Goal: Task Accomplishment & Management: Use online tool/utility

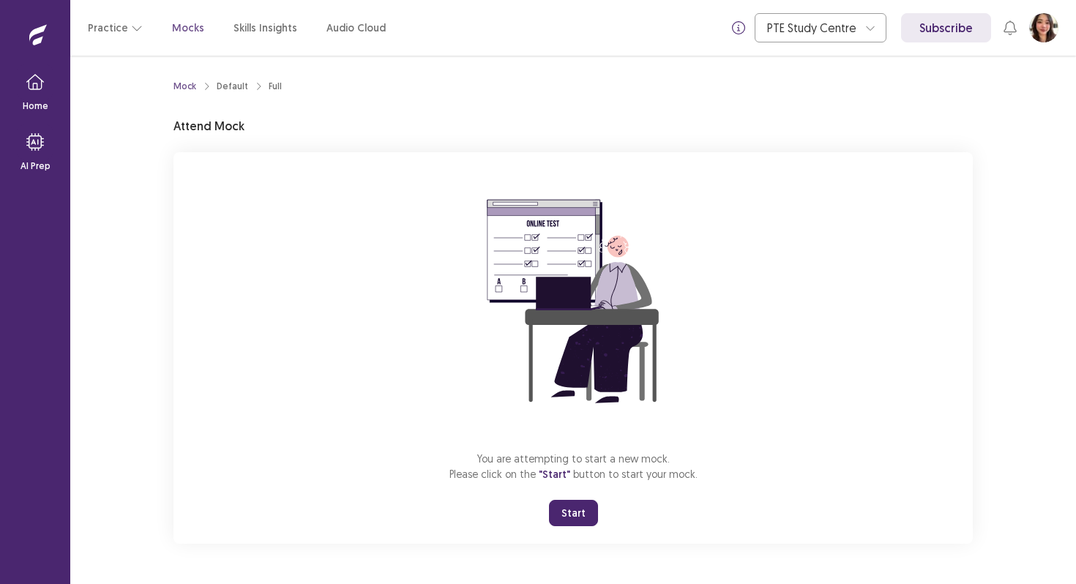
click at [569, 508] on button "Start" at bounding box center [573, 513] width 49 height 26
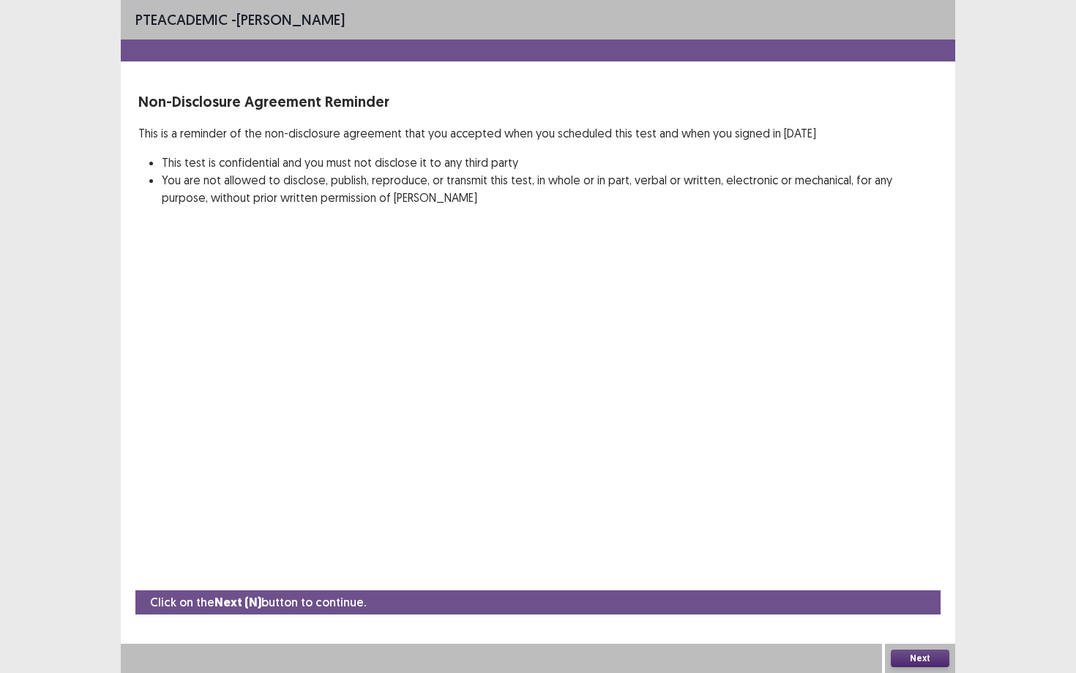
click at [912, 583] on button "Next" at bounding box center [919, 659] width 59 height 18
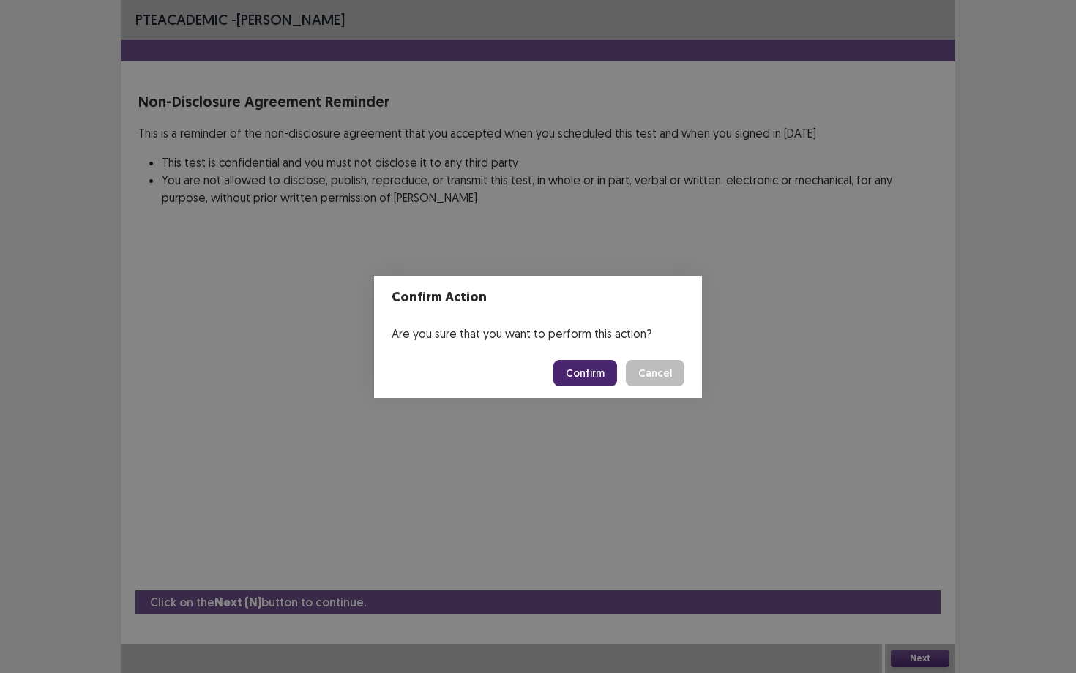
click at [608, 367] on button "Confirm" at bounding box center [585, 373] width 64 height 26
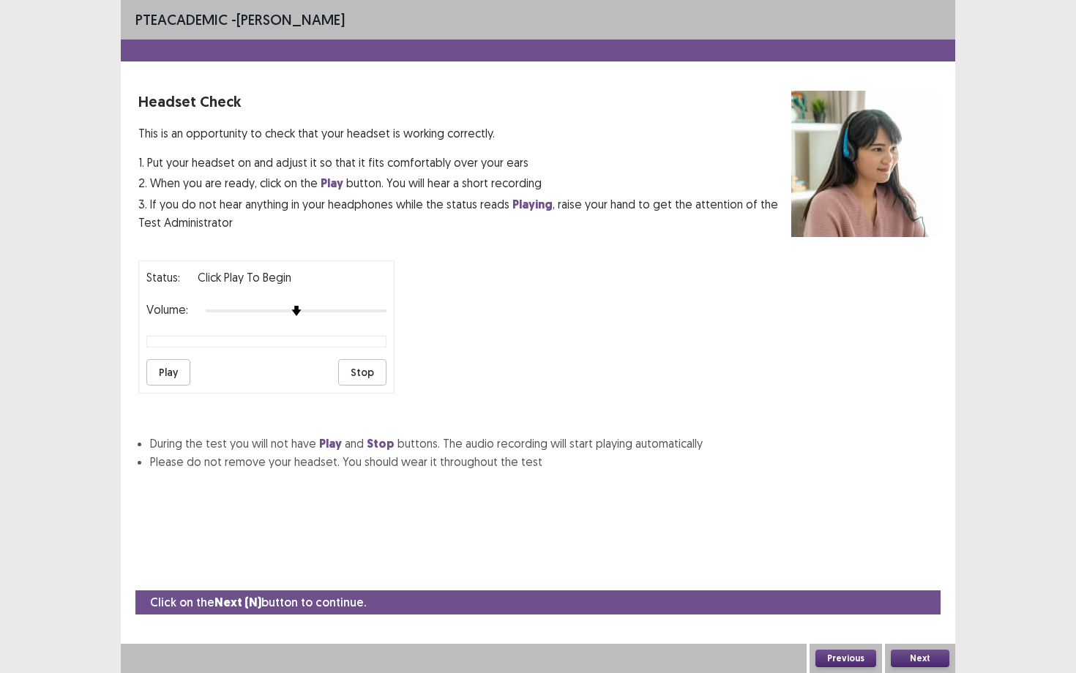
click at [170, 359] on button "Play" at bounding box center [168, 372] width 44 height 26
click at [307, 305] on div at bounding box center [296, 311] width 181 height 12
click at [328, 305] on img at bounding box center [332, 311] width 12 height 12
click at [165, 362] on button "Play" at bounding box center [168, 372] width 44 height 26
click at [325, 305] on div at bounding box center [296, 311] width 181 height 12
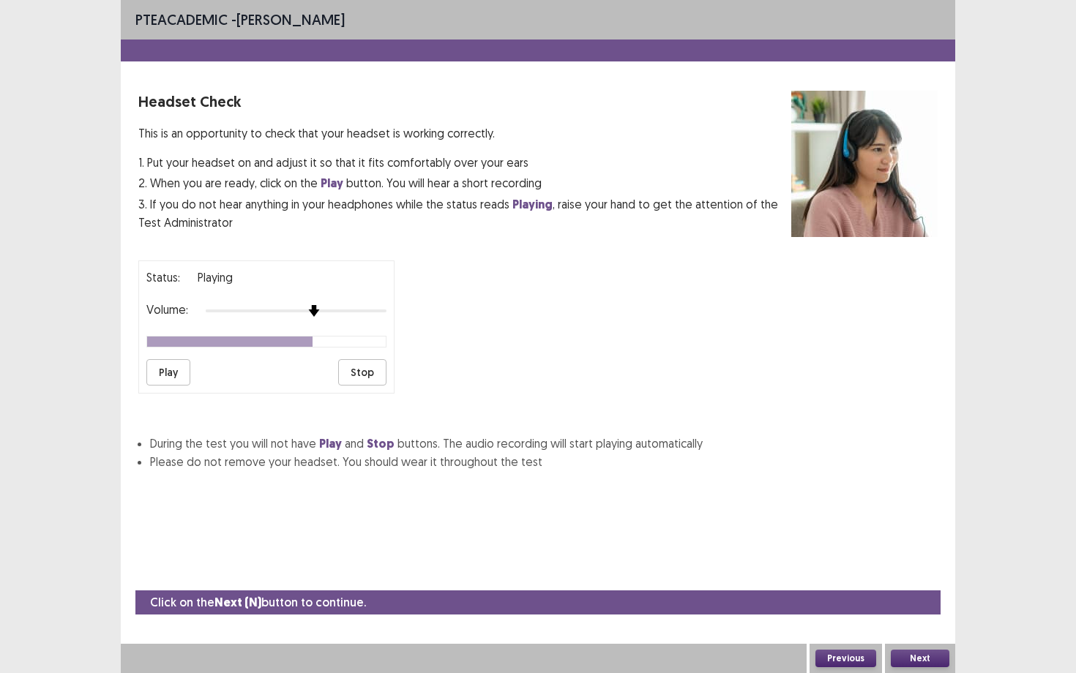
click at [319, 305] on div at bounding box center [296, 311] width 181 height 12
click at [928, 583] on button "Next" at bounding box center [919, 659] width 59 height 18
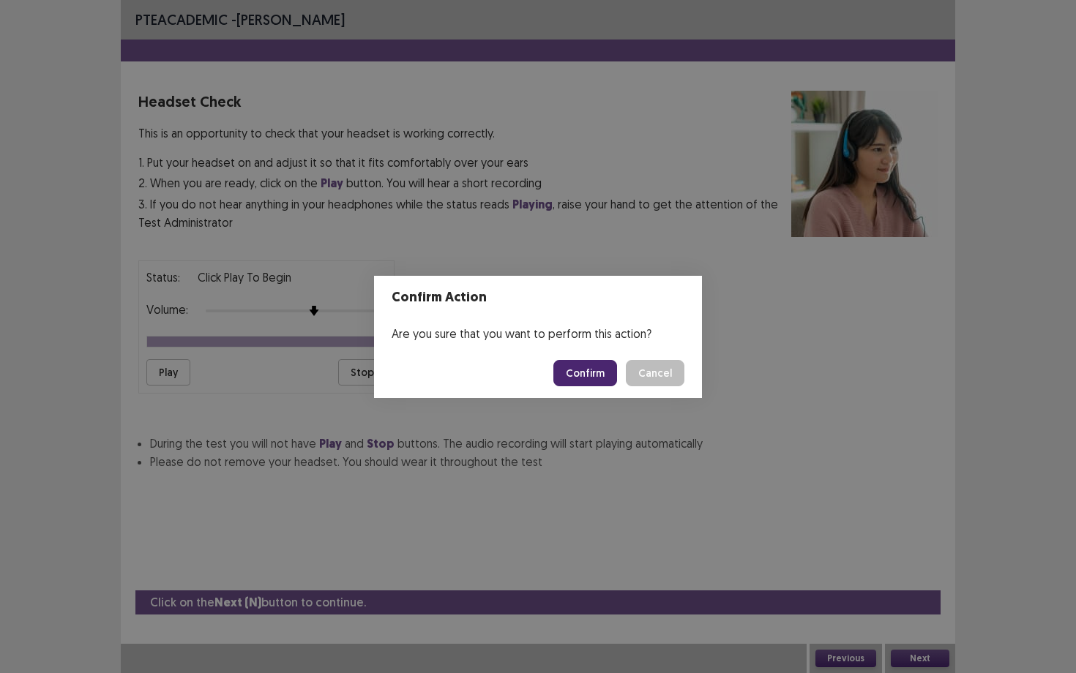
click at [595, 372] on button "Confirm" at bounding box center [585, 373] width 64 height 26
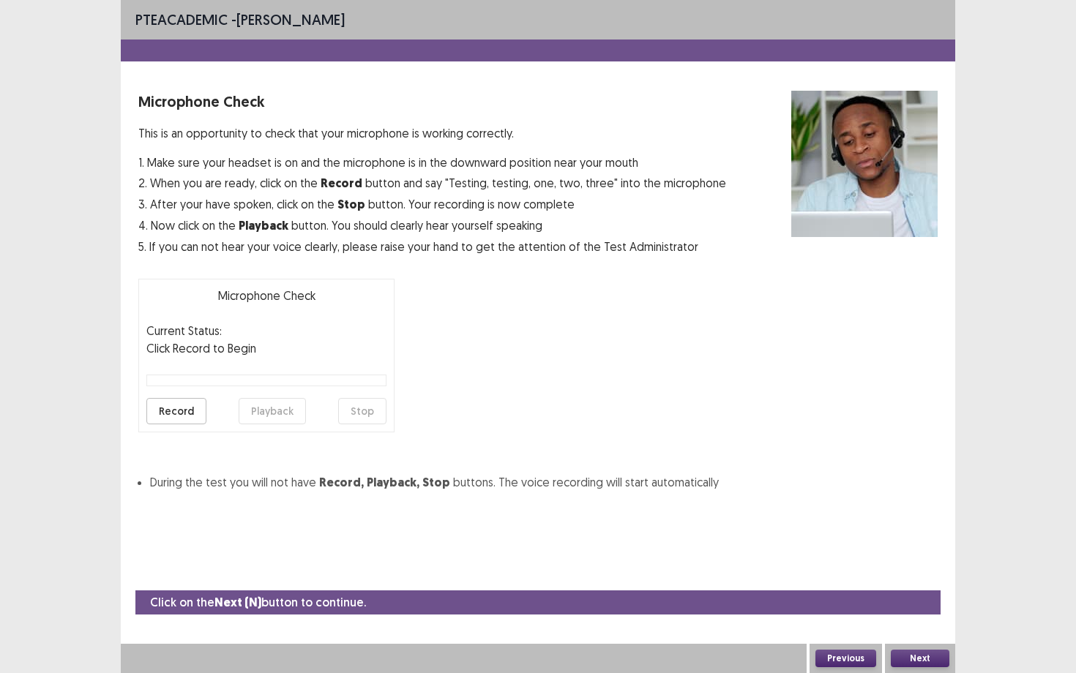
click at [167, 415] on button "Record" at bounding box center [176, 411] width 60 height 26
click at [373, 413] on button "Stop" at bounding box center [362, 411] width 48 height 26
click at [282, 416] on button "Playback" at bounding box center [272, 411] width 67 height 26
click at [934, 583] on button "Next" at bounding box center [919, 659] width 59 height 18
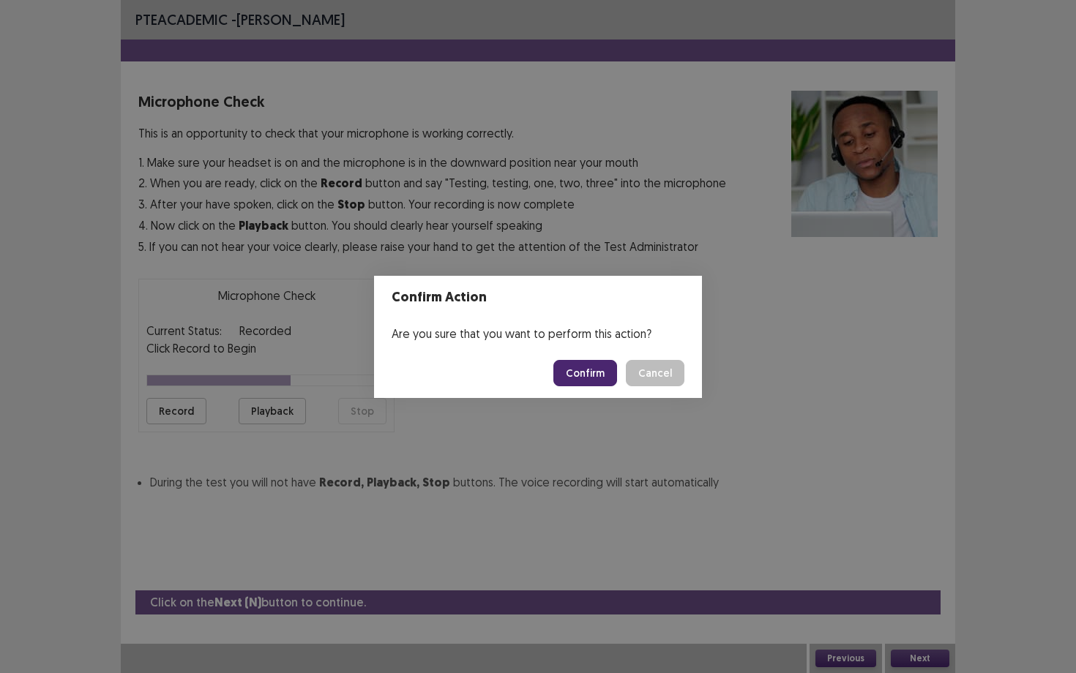
click at [599, 370] on button "Confirm" at bounding box center [585, 373] width 64 height 26
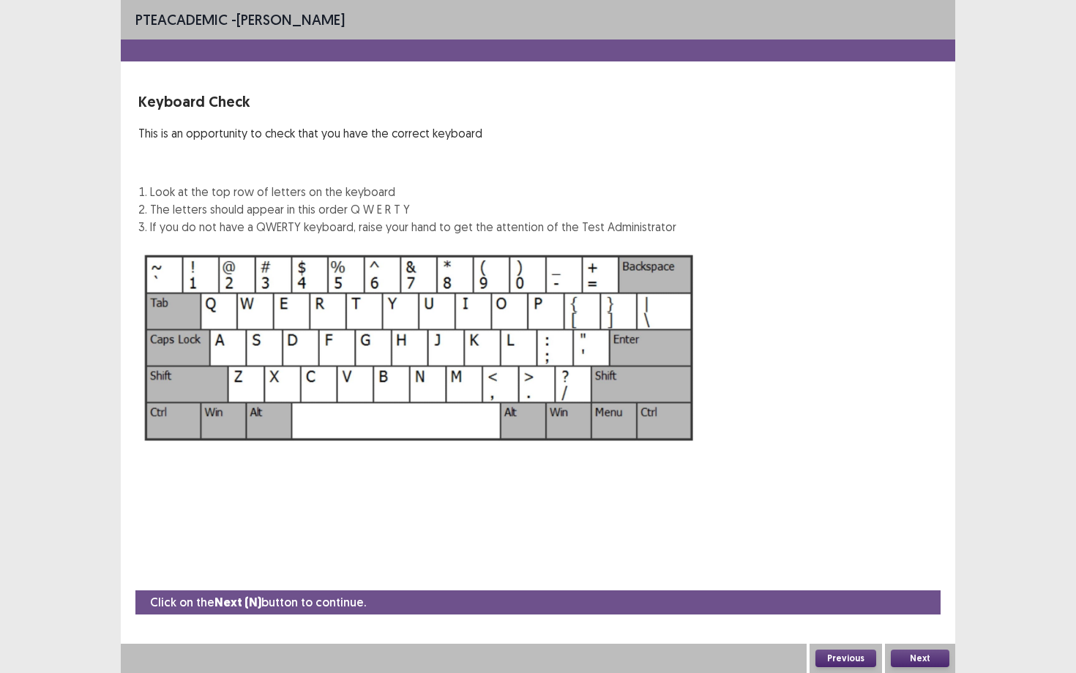
click at [920, 583] on button "Next" at bounding box center [919, 659] width 59 height 18
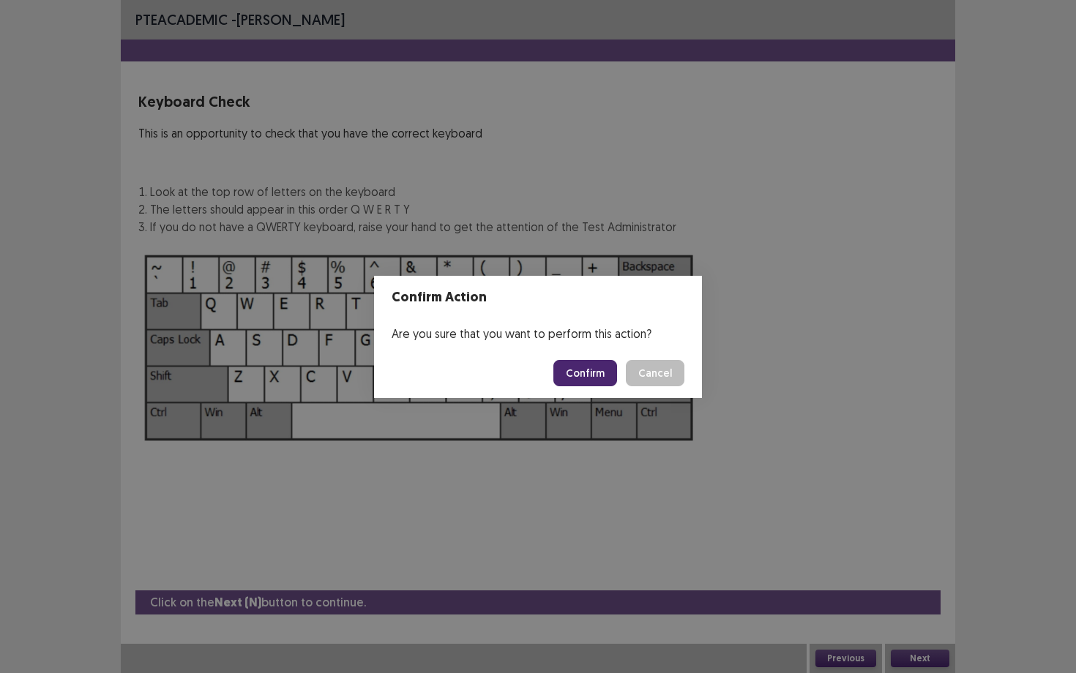
click at [584, 372] on button "Confirm" at bounding box center [585, 373] width 64 height 26
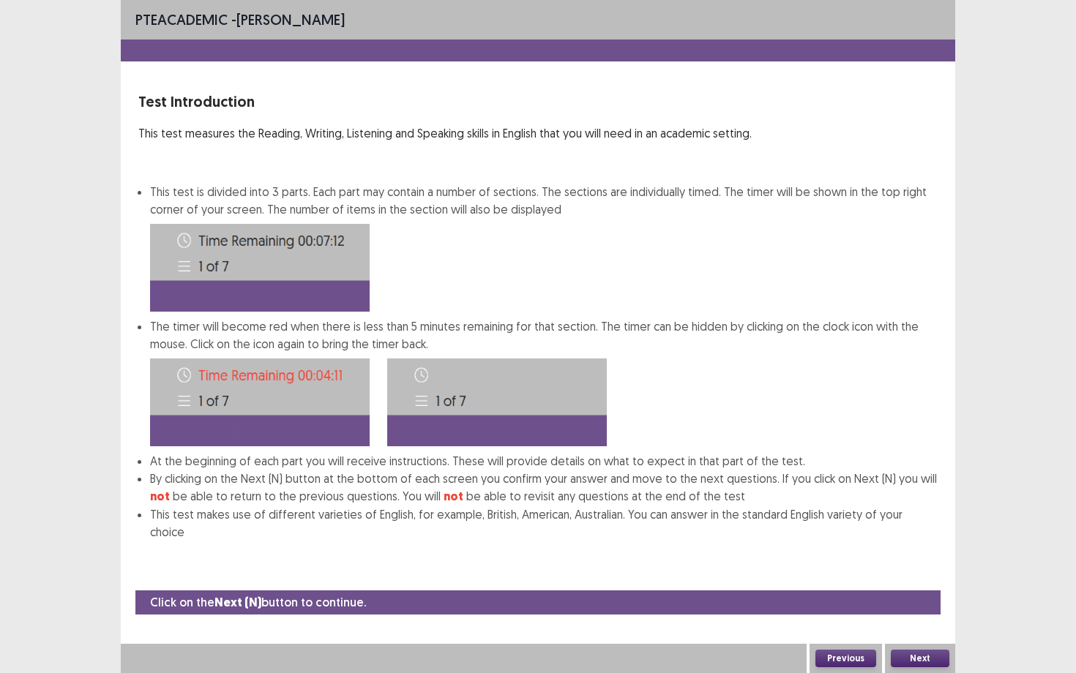
click at [913, 583] on button "Next" at bounding box center [919, 659] width 59 height 18
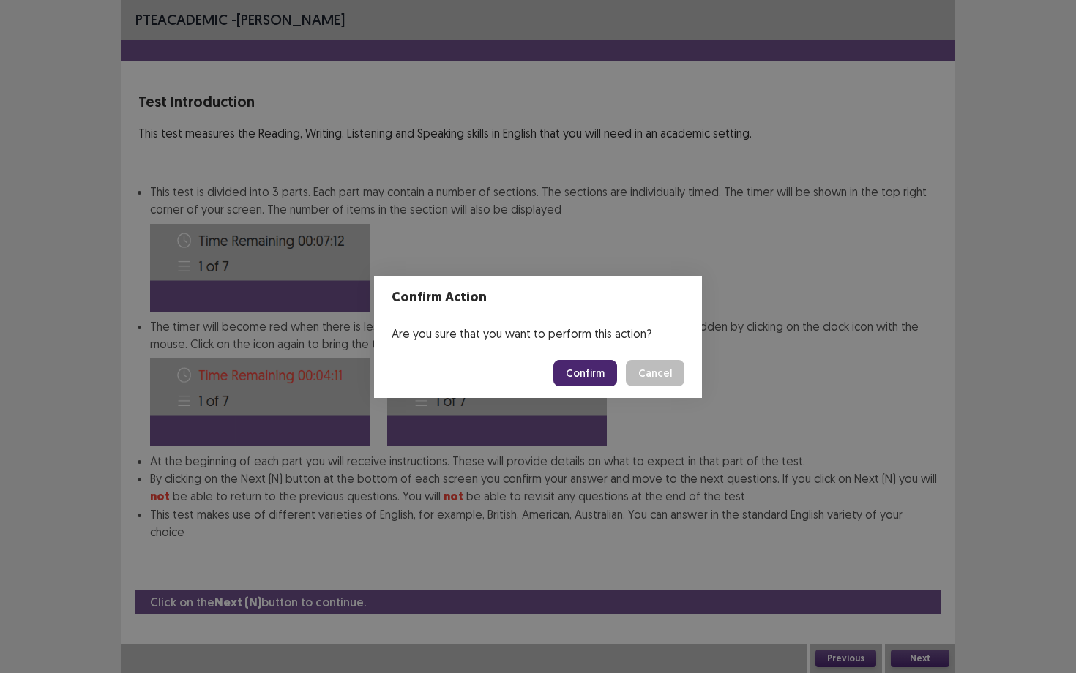
click at [578, 382] on button "Confirm" at bounding box center [585, 373] width 64 height 26
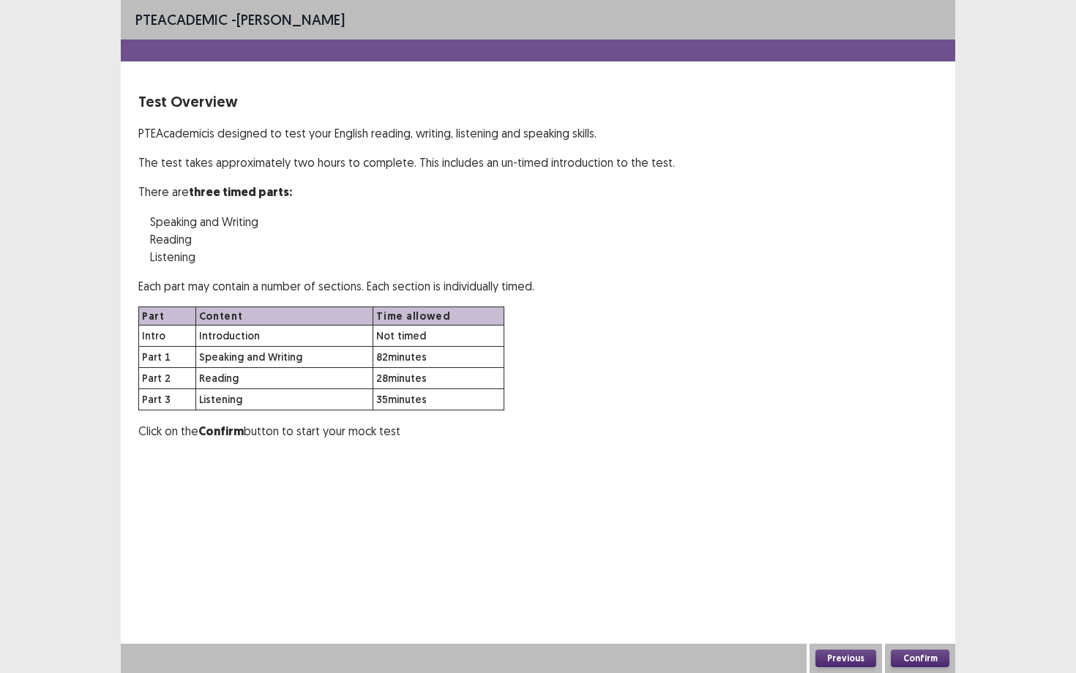
click at [939, 583] on button "Confirm" at bounding box center [919, 659] width 59 height 18
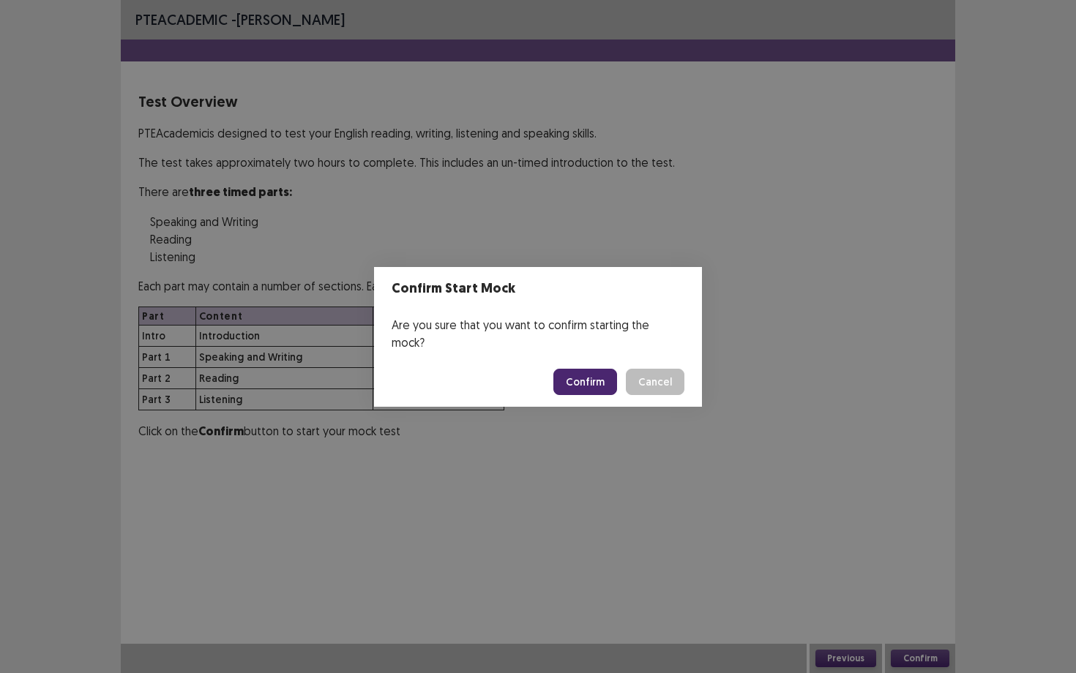
click at [581, 375] on button "Confirm" at bounding box center [585, 382] width 64 height 26
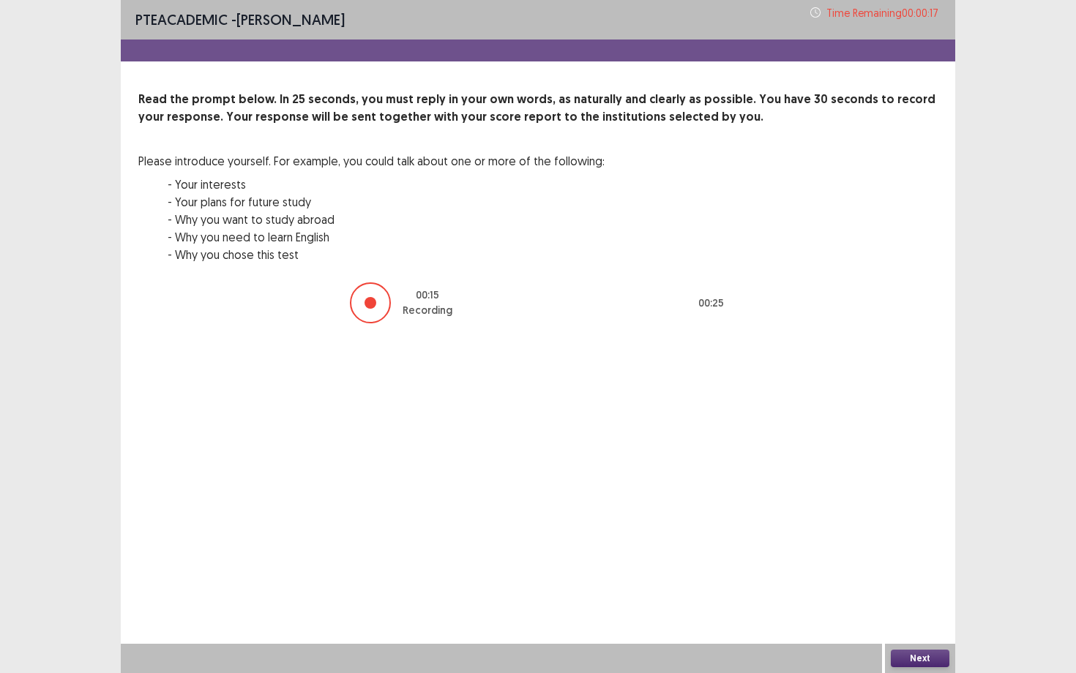
click at [912, 583] on button "Next" at bounding box center [919, 659] width 59 height 18
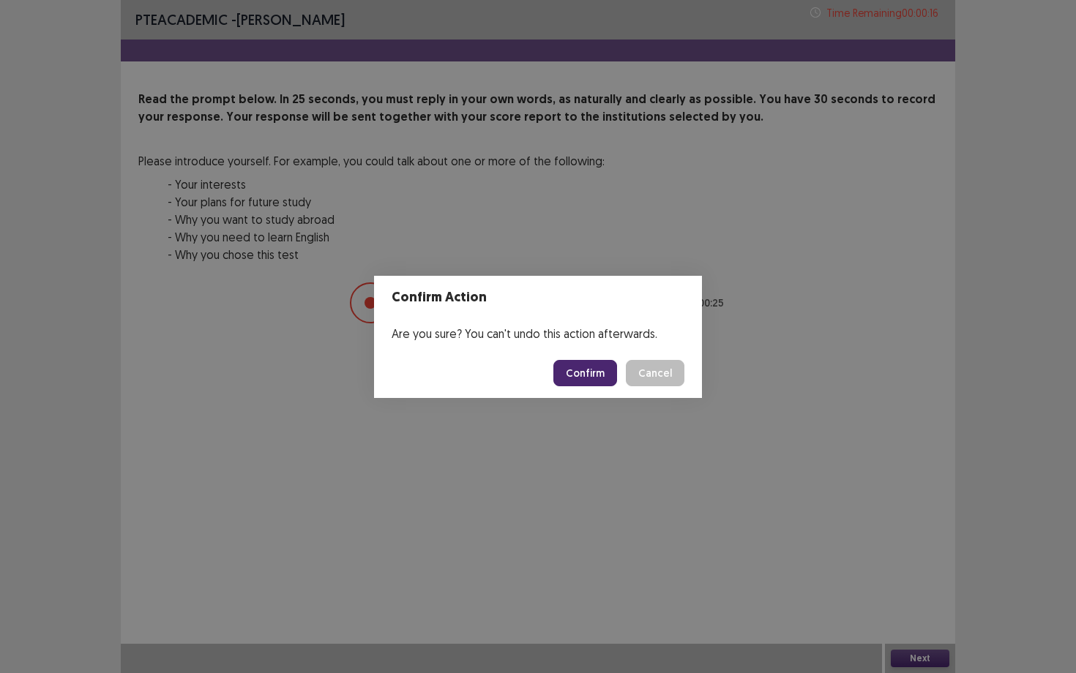
click at [599, 378] on button "Confirm" at bounding box center [585, 373] width 64 height 26
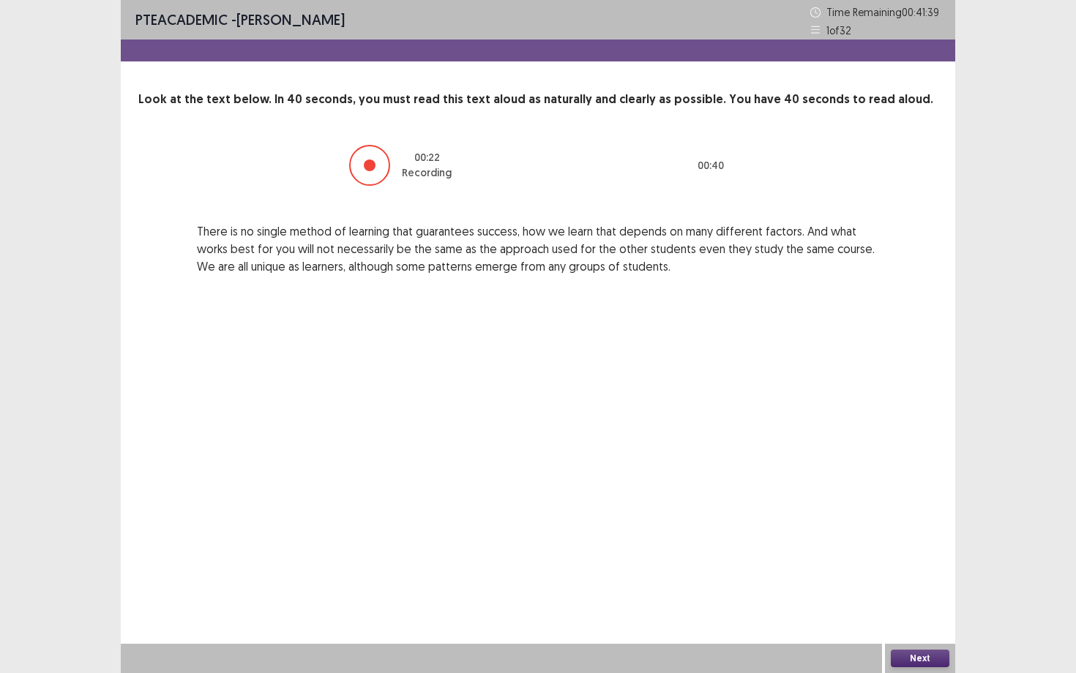
click at [908, 583] on button "Next" at bounding box center [919, 659] width 59 height 18
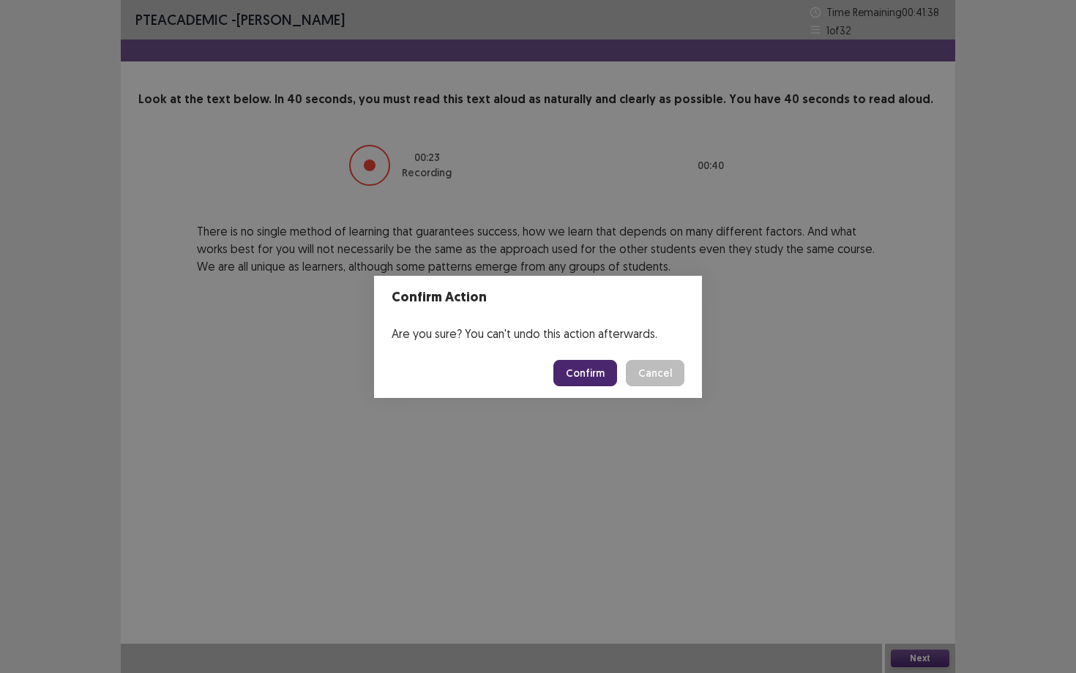
click at [592, 392] on footer "Confirm Cancel" at bounding box center [538, 373] width 328 height 50
click at [585, 376] on button "Confirm" at bounding box center [585, 373] width 64 height 26
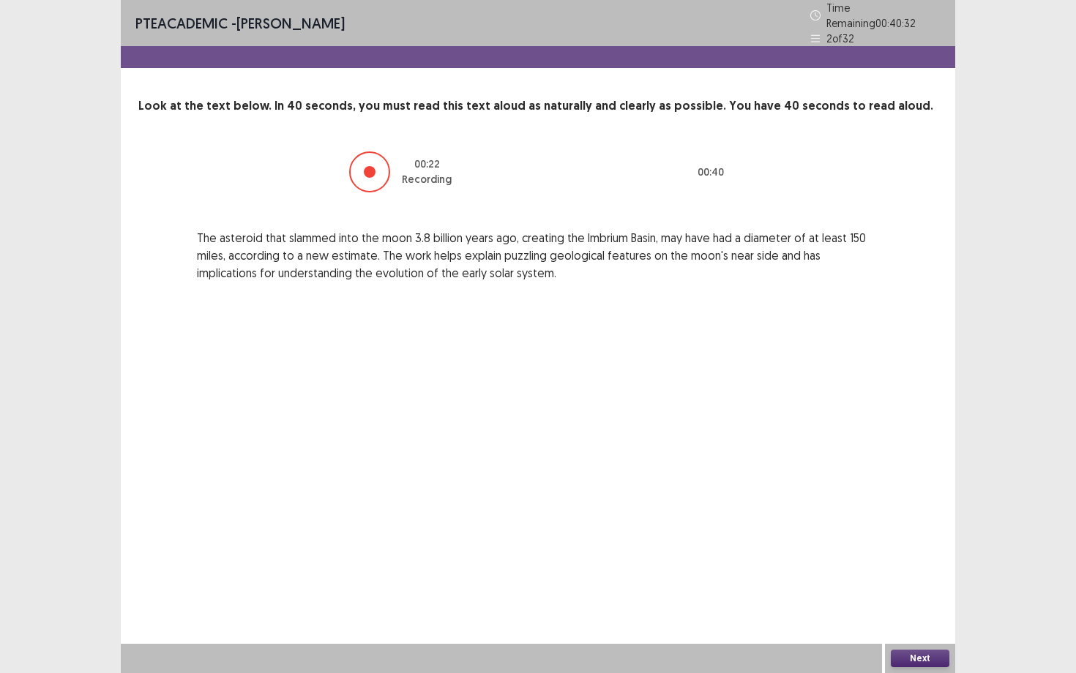
click at [918, 583] on button "Next" at bounding box center [919, 659] width 59 height 18
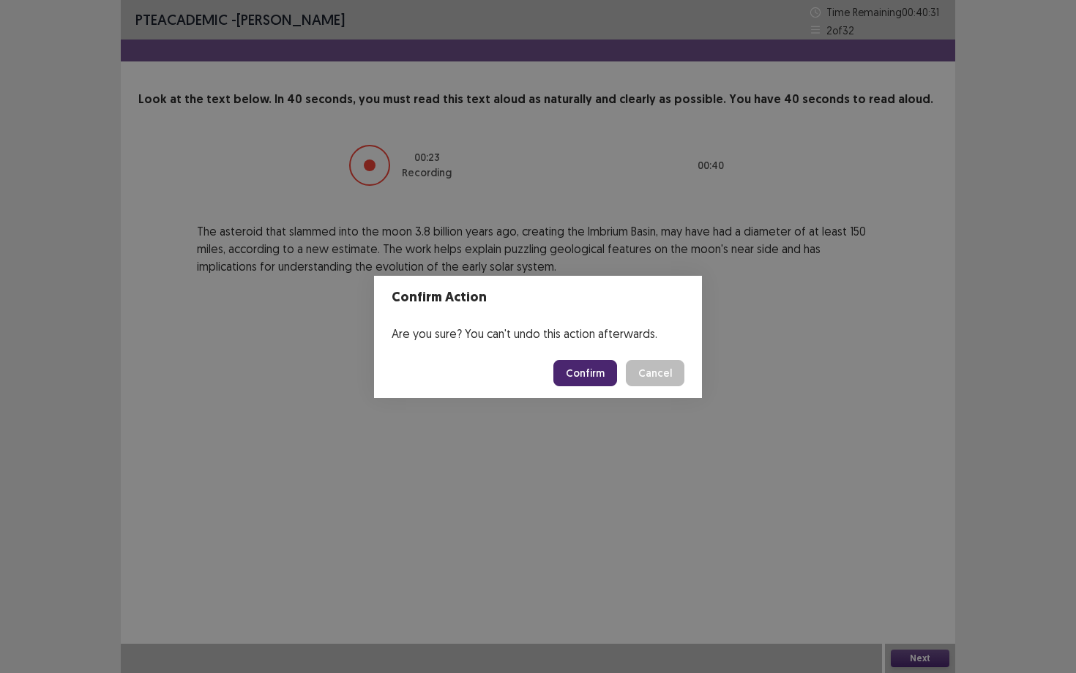
click at [617, 378] on button "Confirm" at bounding box center [585, 373] width 64 height 26
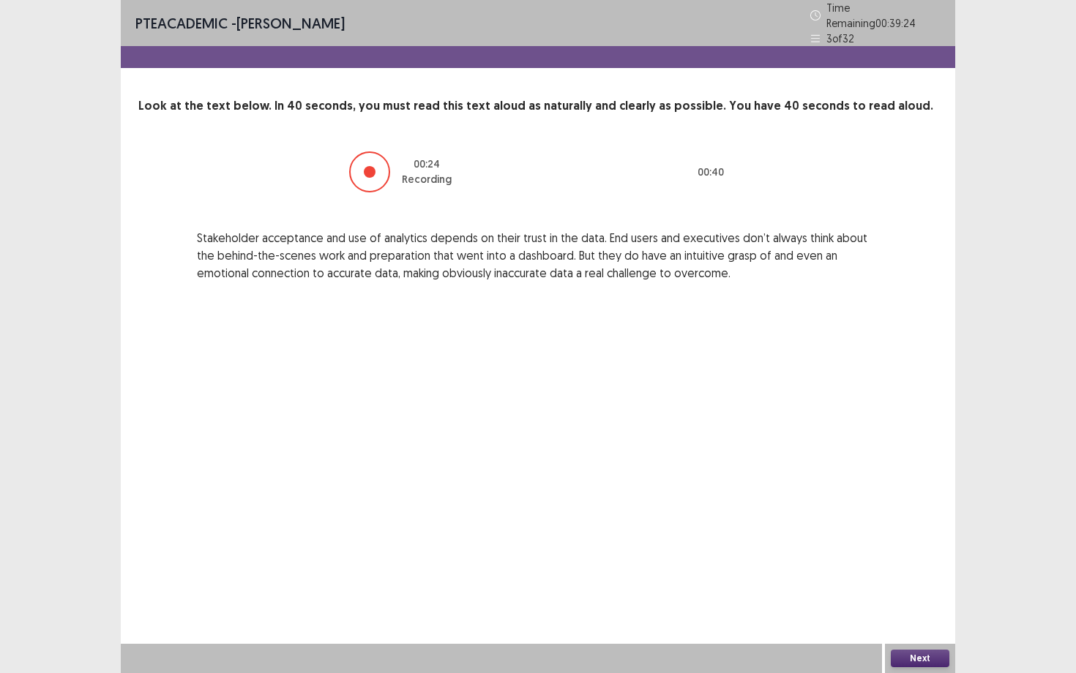
click at [904, 583] on button "Next" at bounding box center [919, 659] width 59 height 18
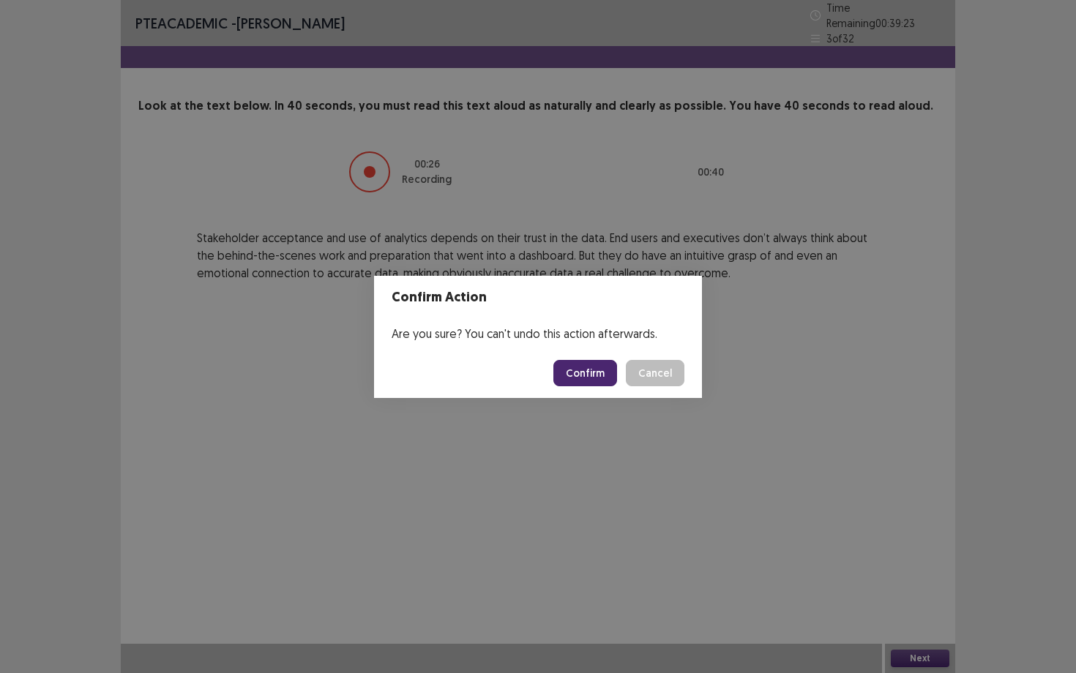
click at [579, 384] on button "Confirm" at bounding box center [585, 373] width 64 height 26
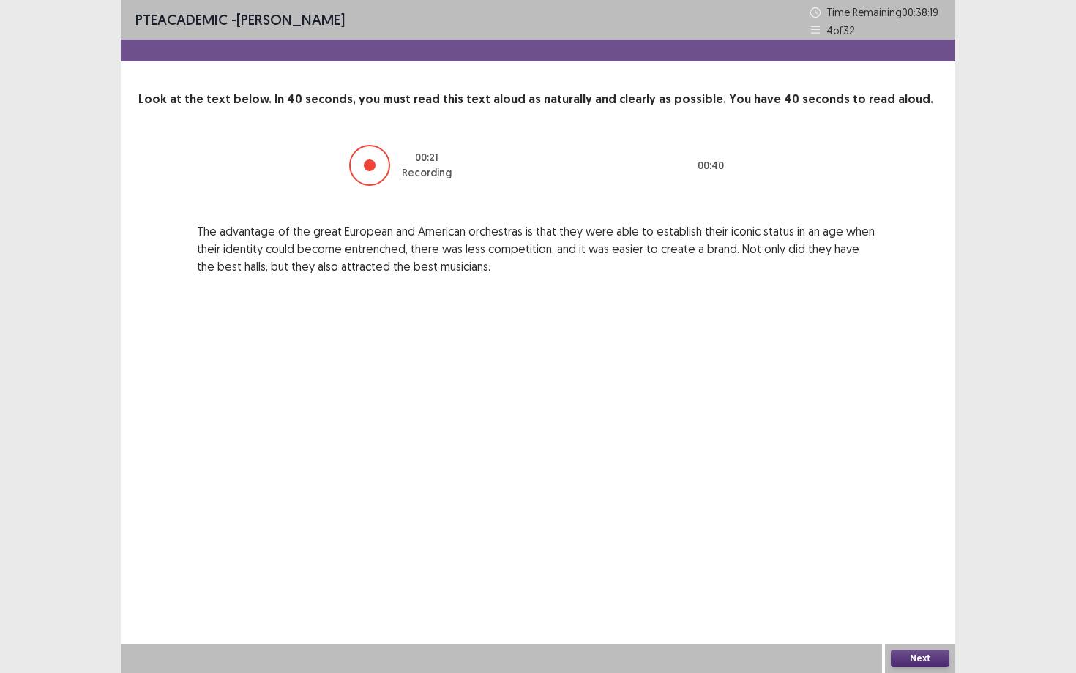
click at [911, 583] on button "Next" at bounding box center [919, 659] width 59 height 18
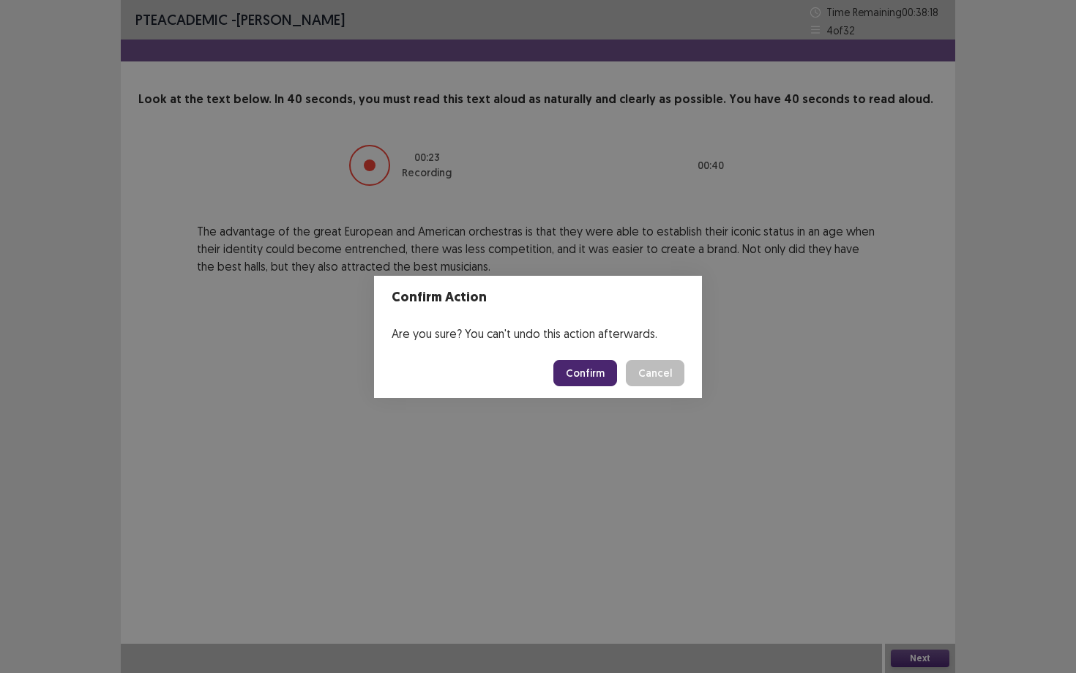
click at [599, 383] on button "Confirm" at bounding box center [585, 373] width 64 height 26
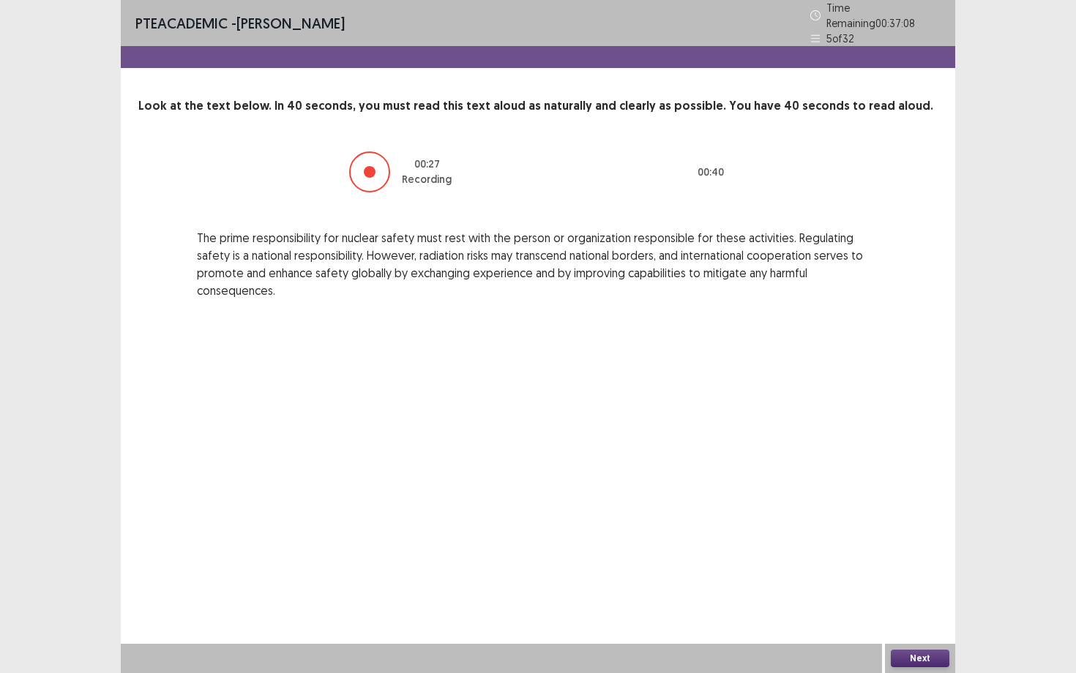
click at [902, 583] on button "Next" at bounding box center [919, 659] width 59 height 18
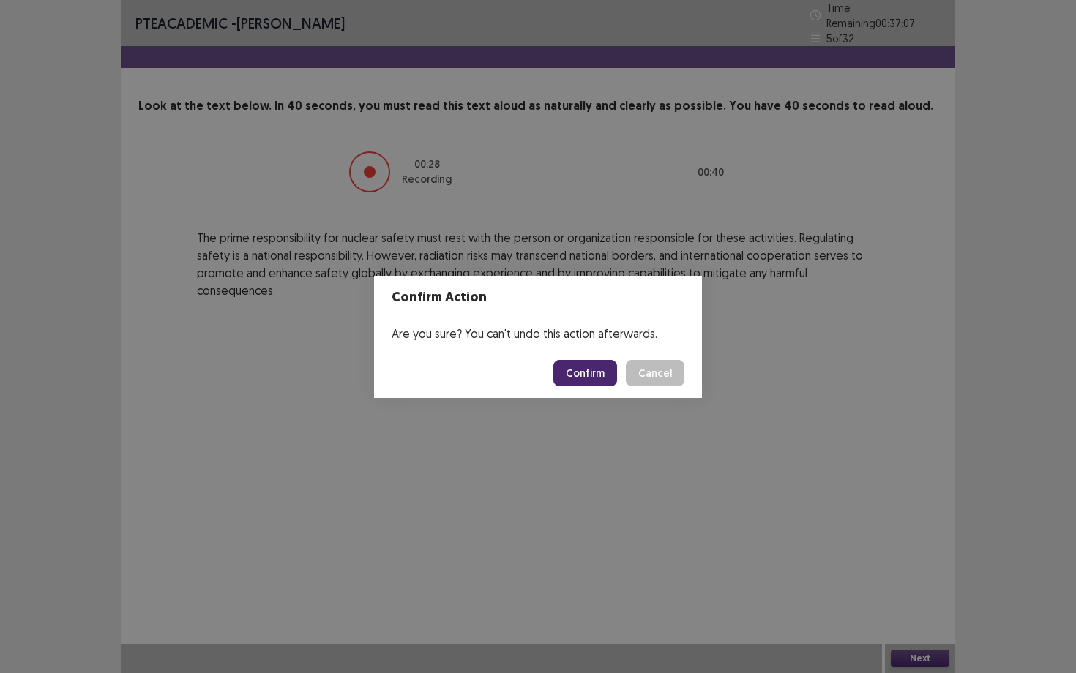
click at [604, 380] on button "Confirm" at bounding box center [585, 373] width 64 height 26
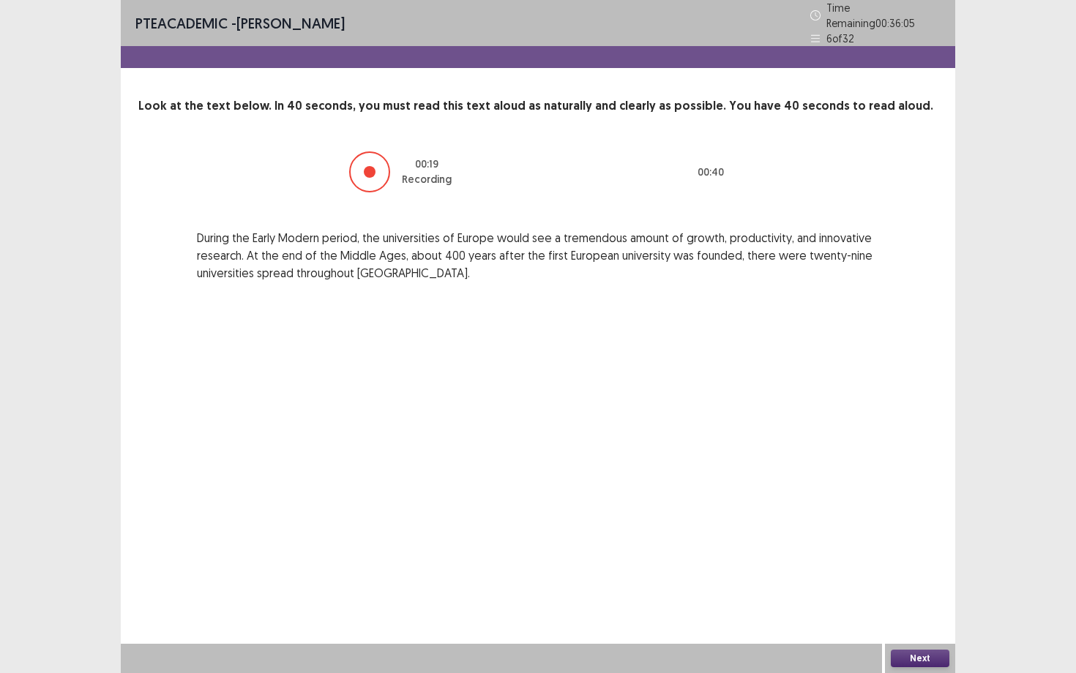
click at [914, 583] on button "Next" at bounding box center [919, 659] width 59 height 18
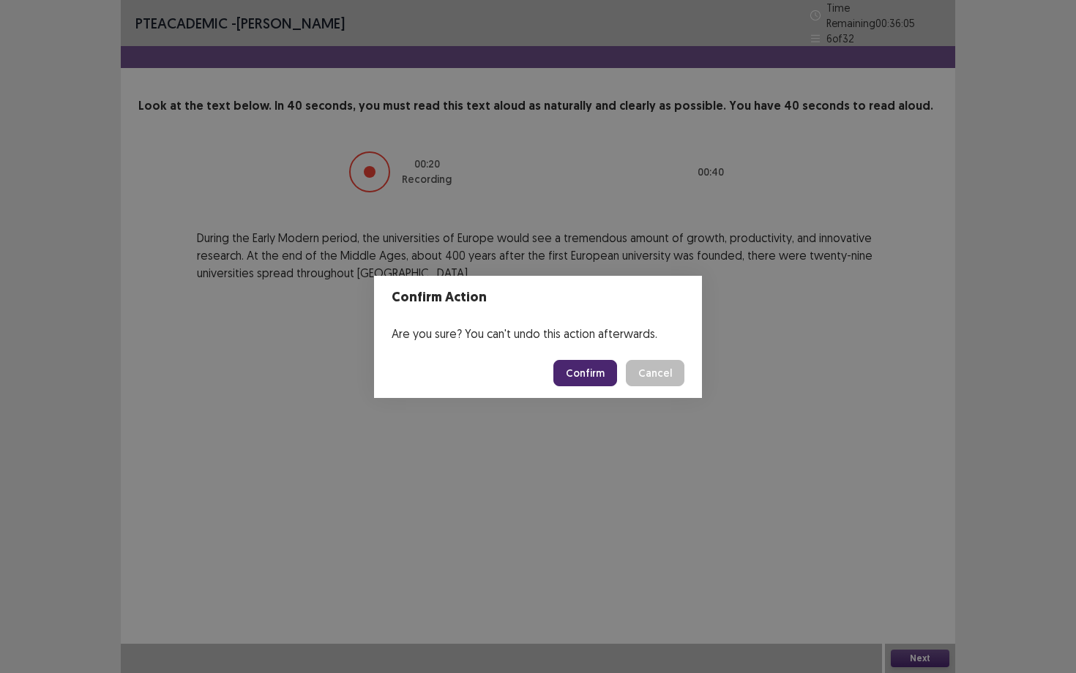
click at [594, 365] on button "Confirm" at bounding box center [585, 373] width 64 height 26
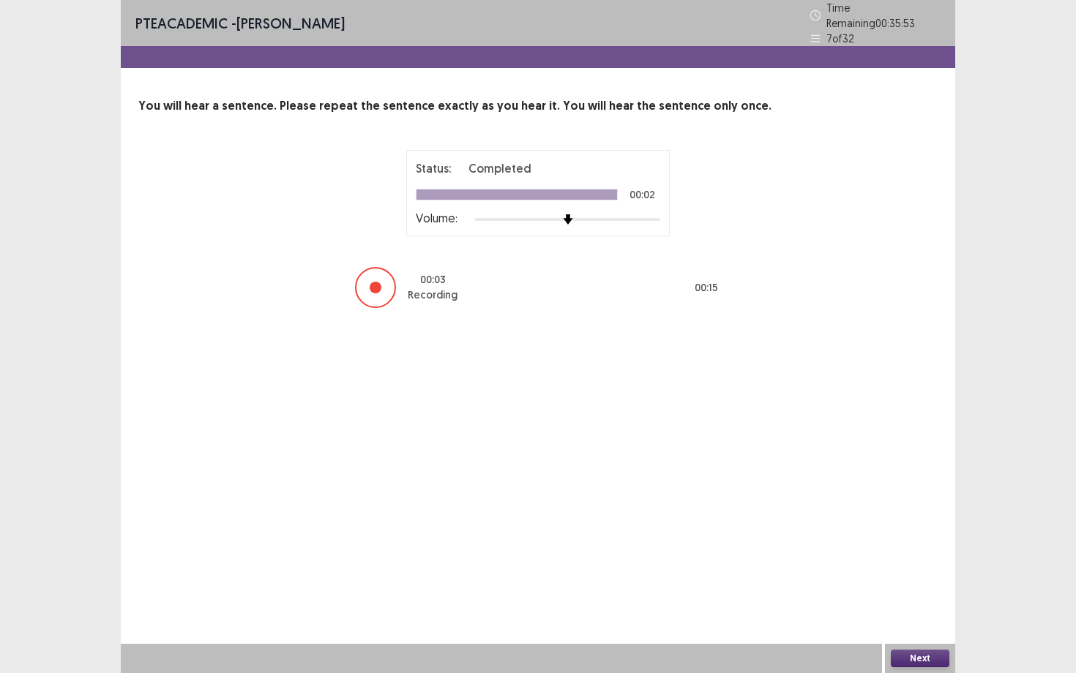
click at [923, 583] on button "Next" at bounding box center [919, 659] width 59 height 18
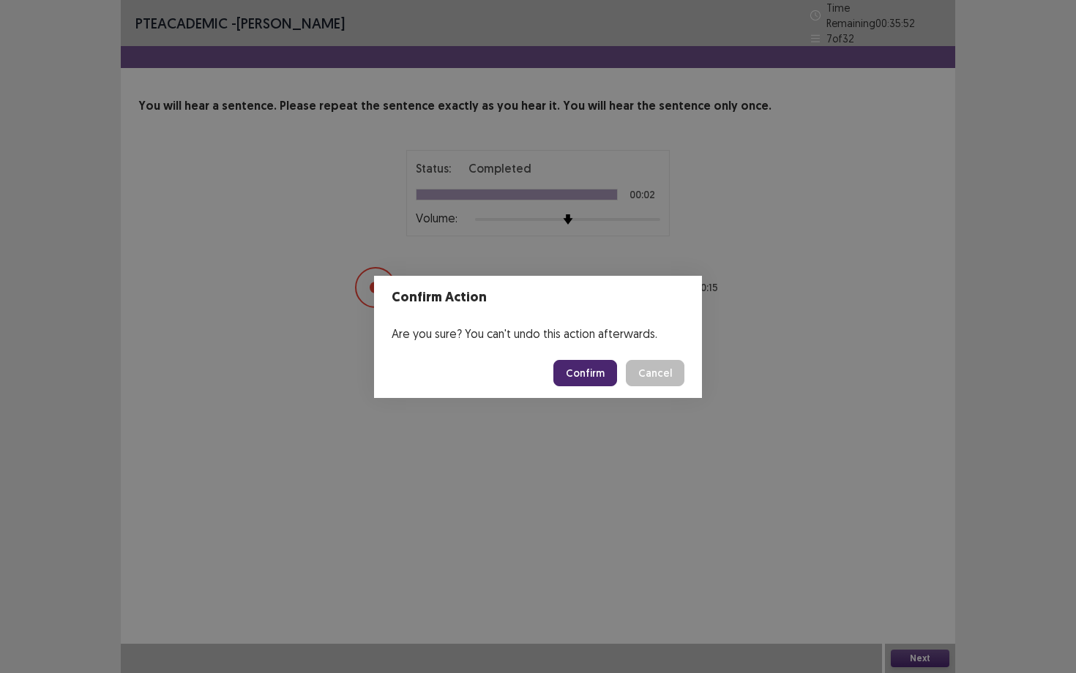
click at [599, 363] on button "Confirm" at bounding box center [585, 373] width 64 height 26
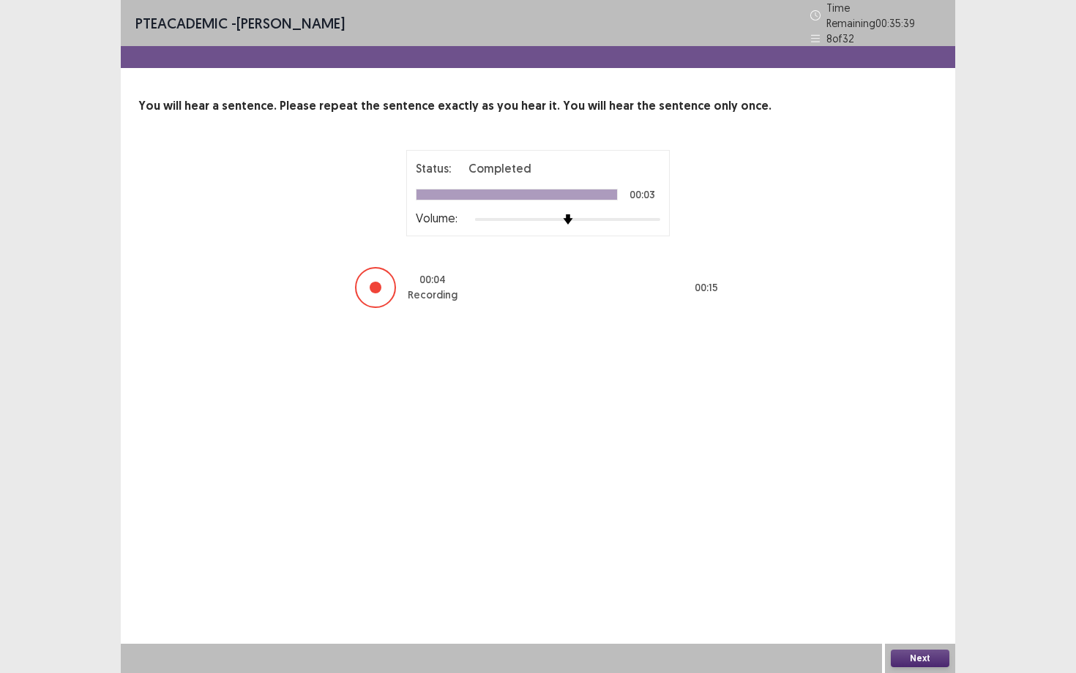
click at [920, 583] on button "Next" at bounding box center [919, 659] width 59 height 18
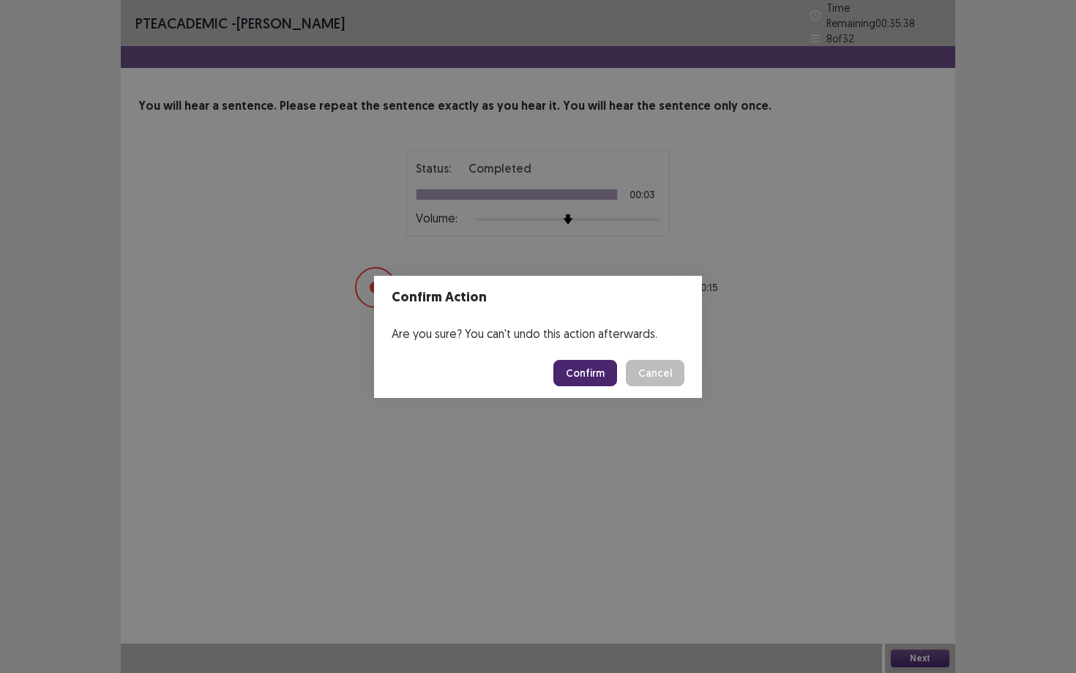
click at [611, 367] on button "Confirm" at bounding box center [585, 373] width 64 height 26
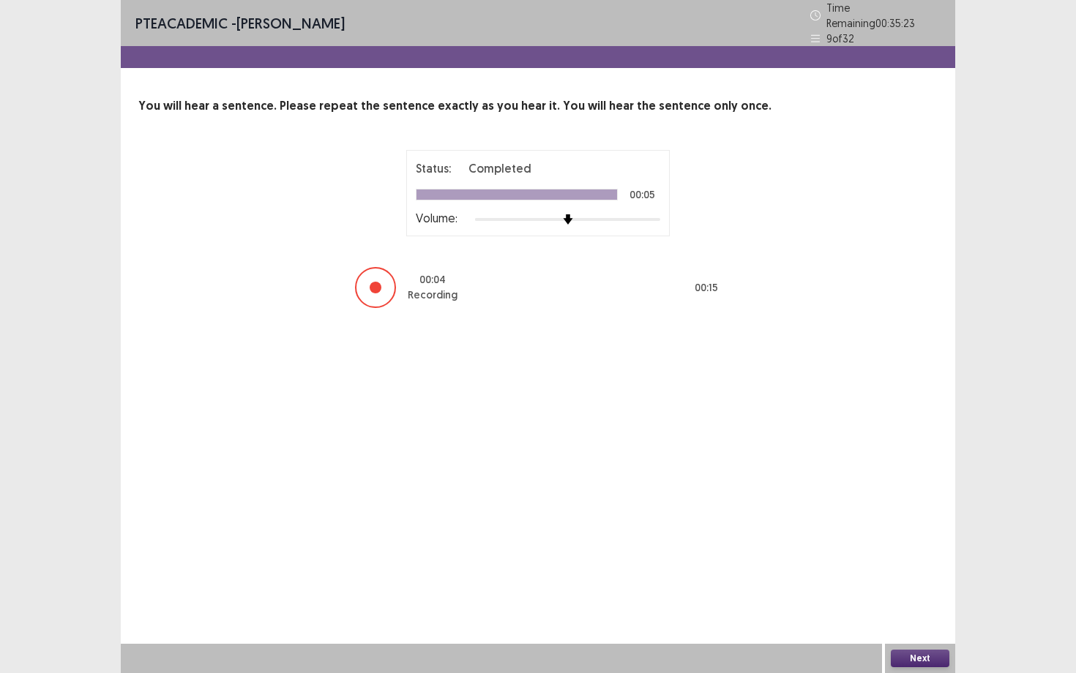
click at [912, 583] on button "Next" at bounding box center [919, 659] width 59 height 18
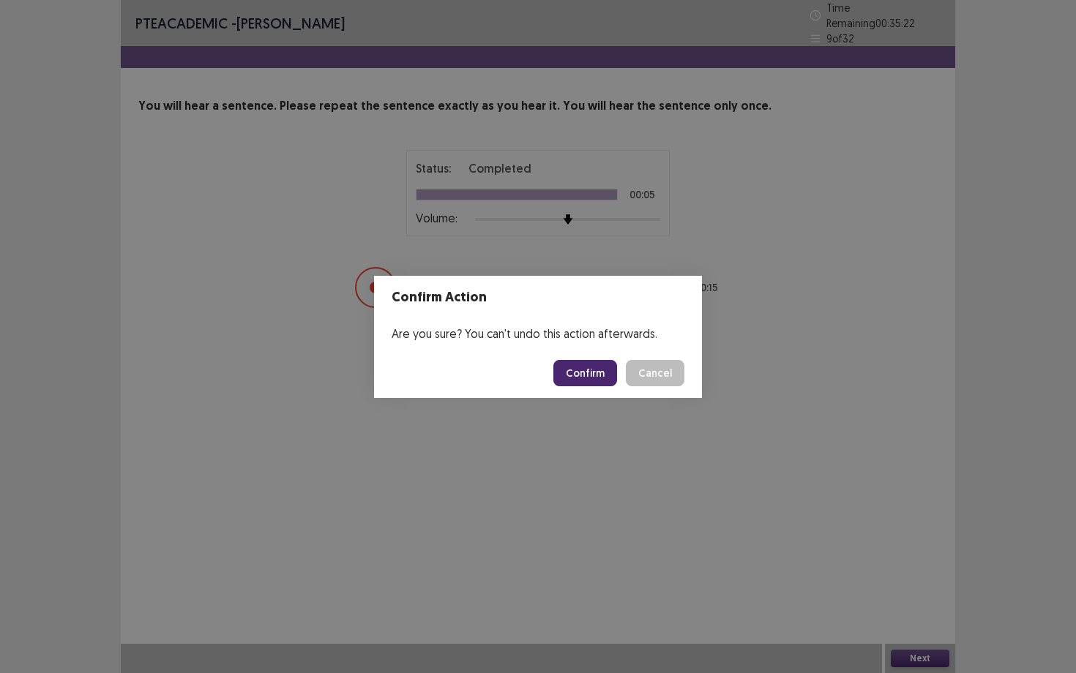
click at [583, 383] on button "Confirm" at bounding box center [585, 373] width 64 height 26
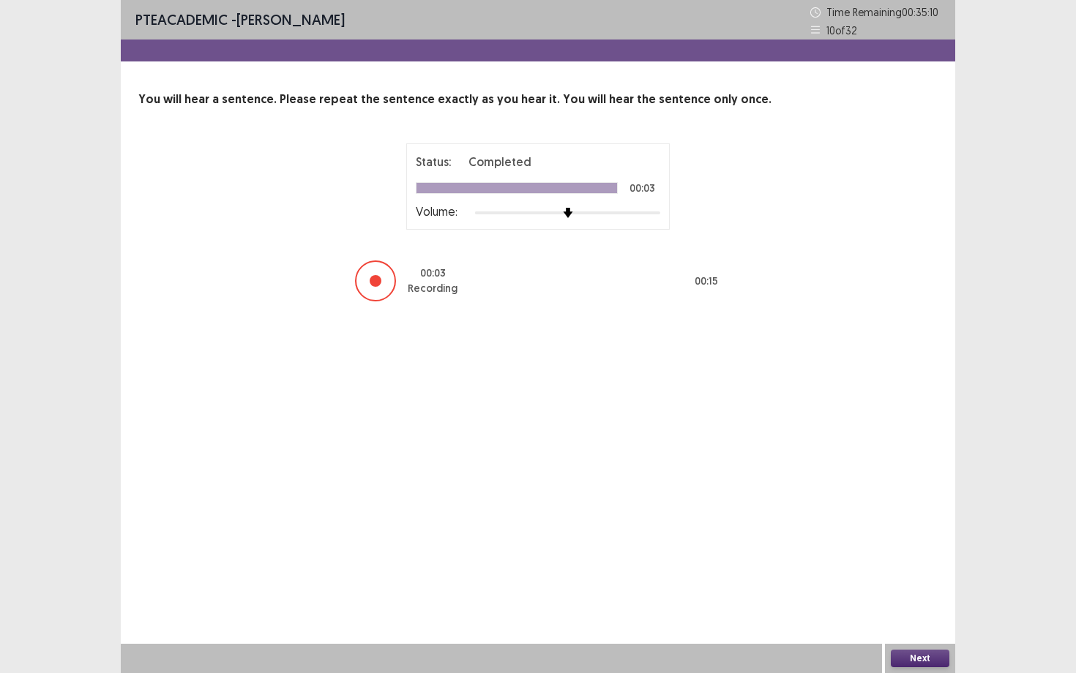
click at [933, 583] on button "Next" at bounding box center [919, 659] width 59 height 18
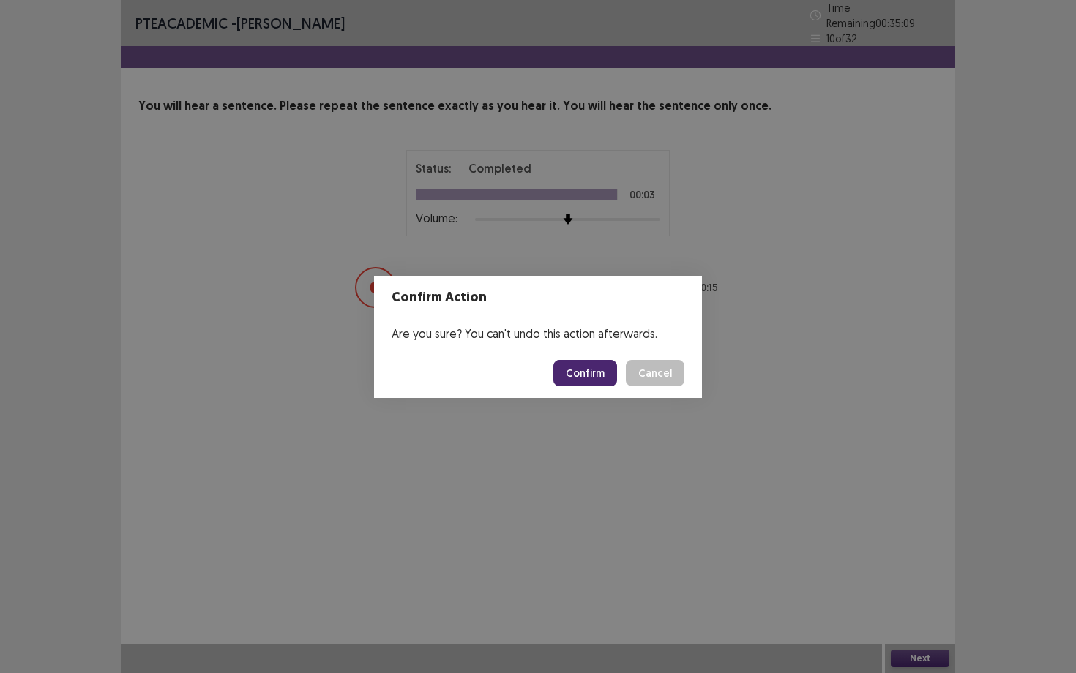
click at [587, 380] on button "Confirm" at bounding box center [585, 373] width 64 height 26
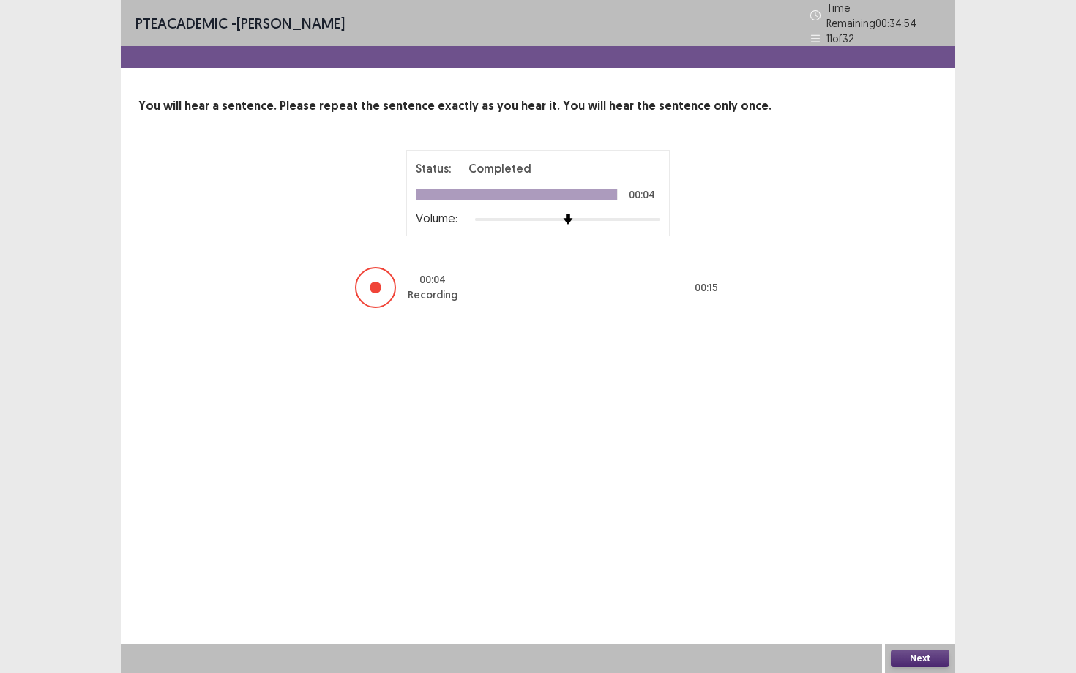
click at [912, 583] on button "Next" at bounding box center [919, 659] width 59 height 18
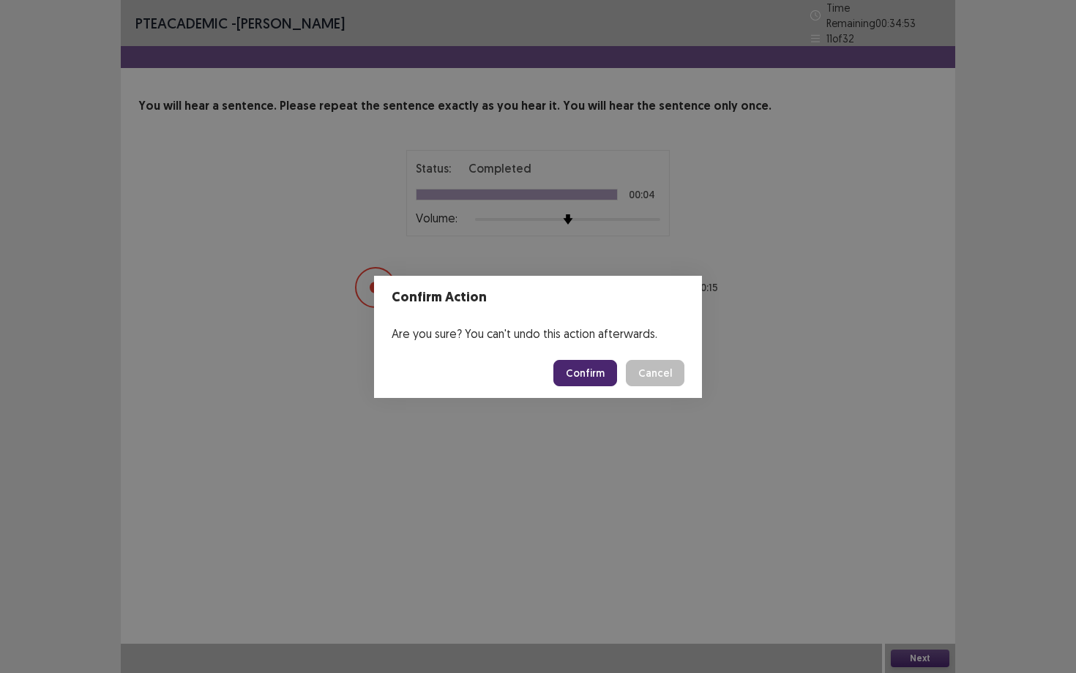
click at [583, 375] on button "Confirm" at bounding box center [585, 373] width 64 height 26
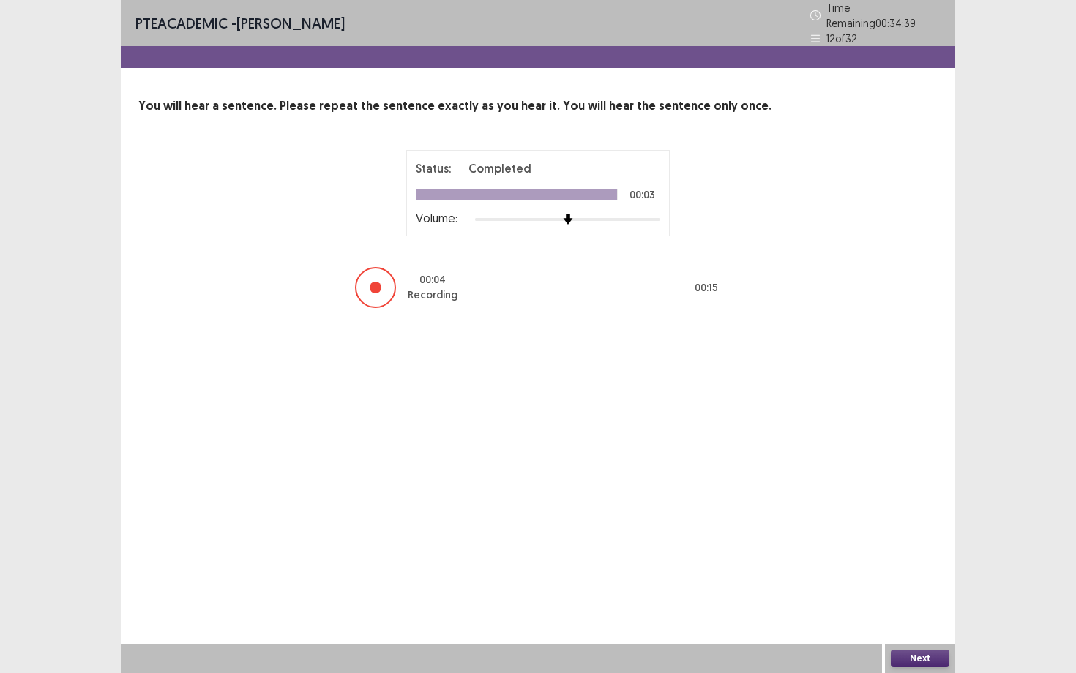
click at [907, 583] on button "Next" at bounding box center [919, 659] width 59 height 18
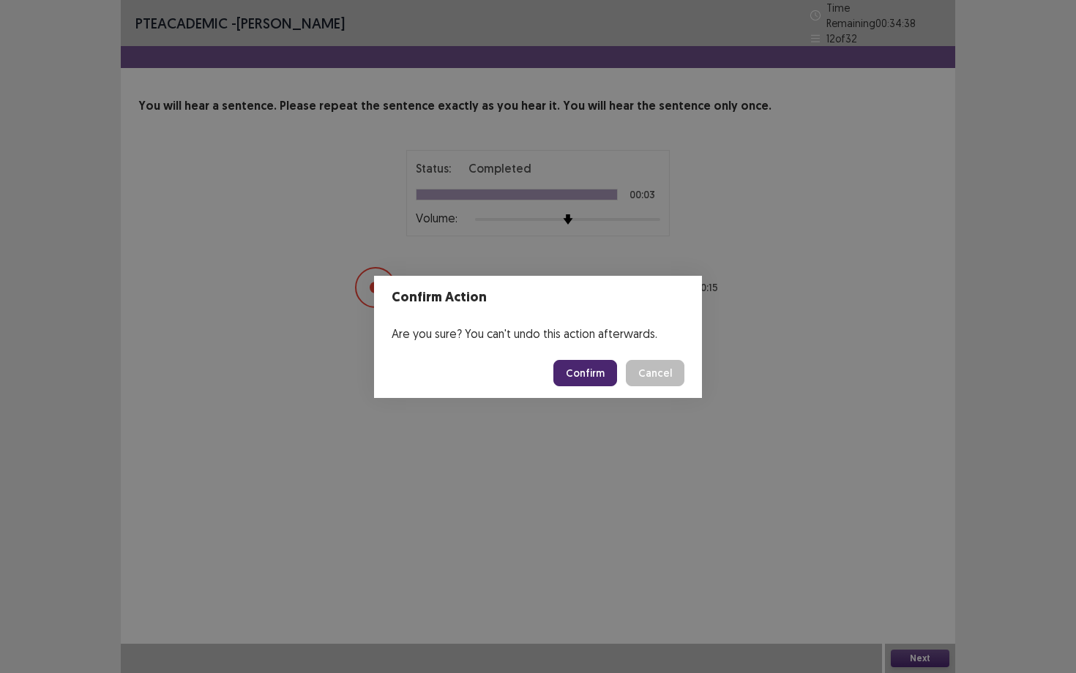
click at [568, 369] on button "Confirm" at bounding box center [585, 373] width 64 height 26
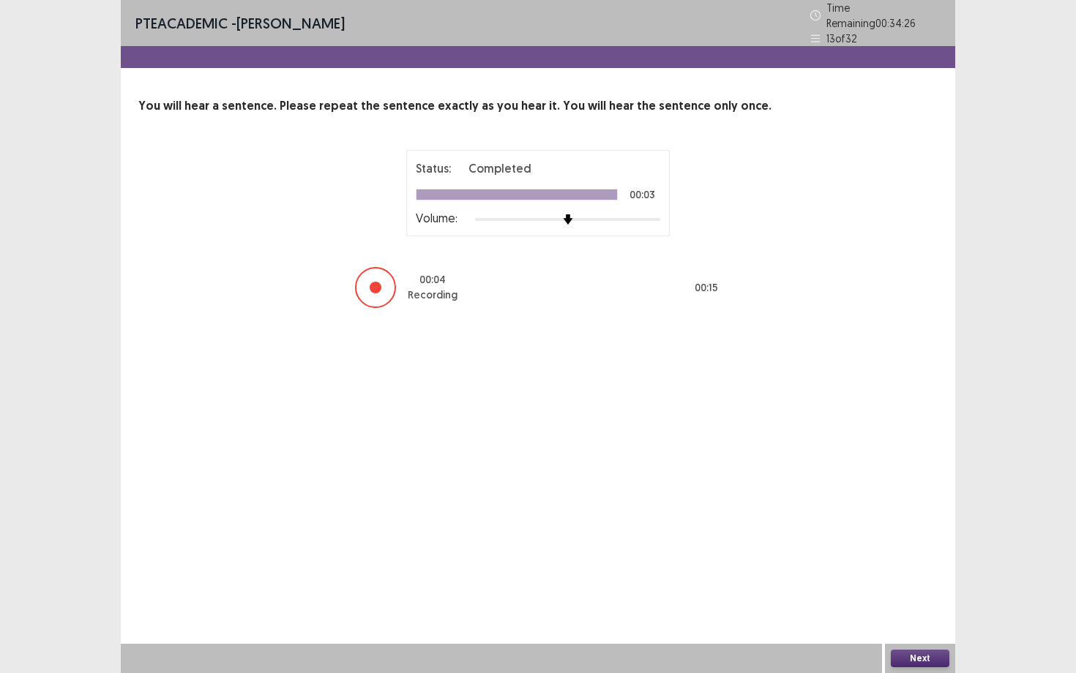
click at [902, 583] on button "Next" at bounding box center [919, 659] width 59 height 18
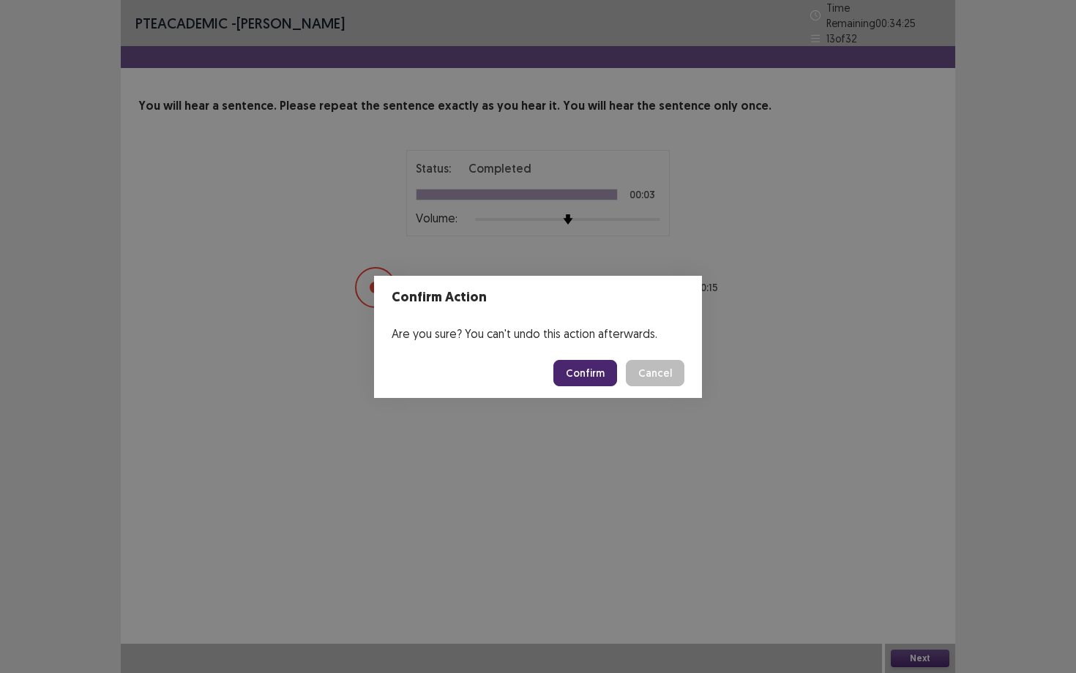
click at [600, 373] on button "Confirm" at bounding box center [585, 373] width 64 height 26
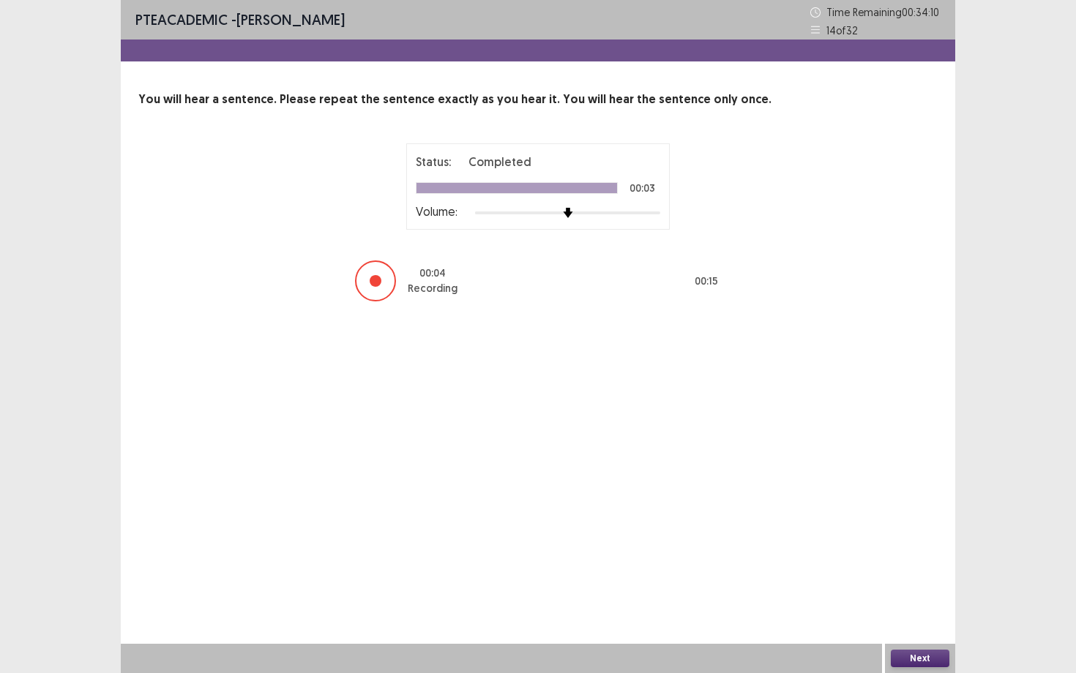
click at [907, 583] on button "Next" at bounding box center [919, 659] width 59 height 18
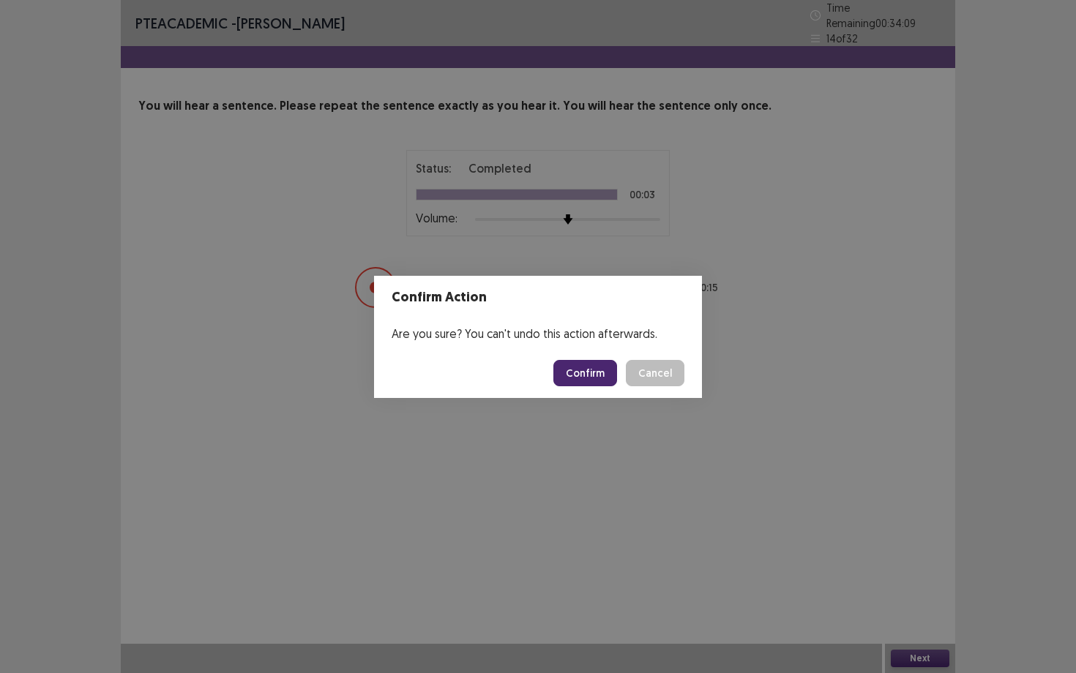
click at [619, 382] on div "Confirm Cancel" at bounding box center [618, 373] width 131 height 26
click at [606, 374] on button "Confirm" at bounding box center [585, 373] width 64 height 26
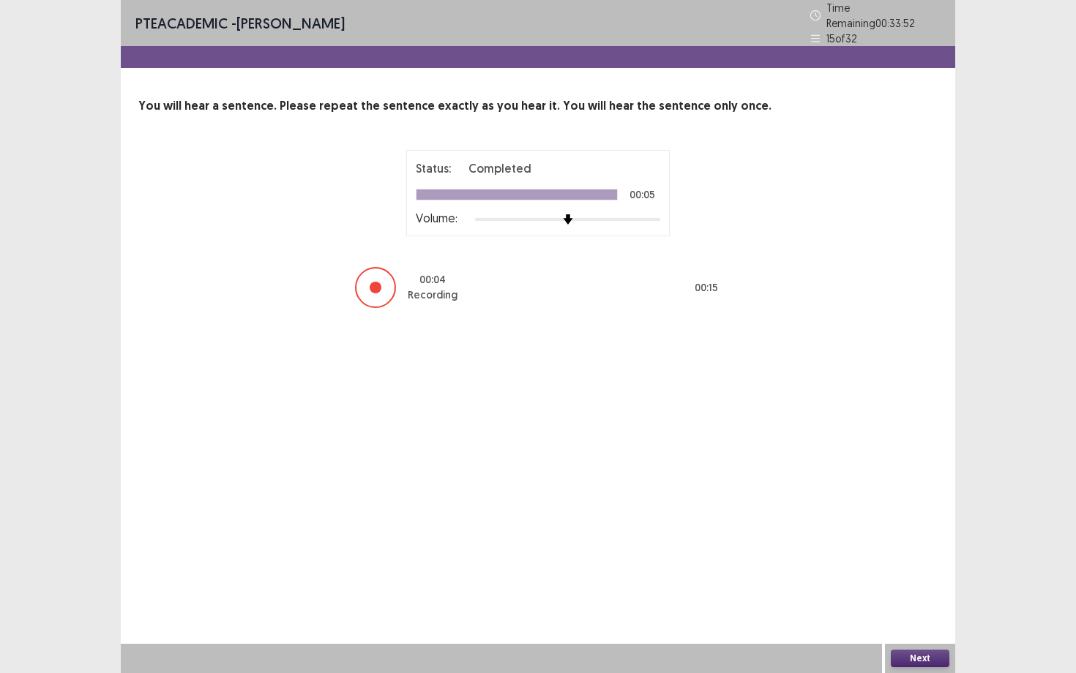
click at [917, 583] on button "Next" at bounding box center [919, 659] width 59 height 18
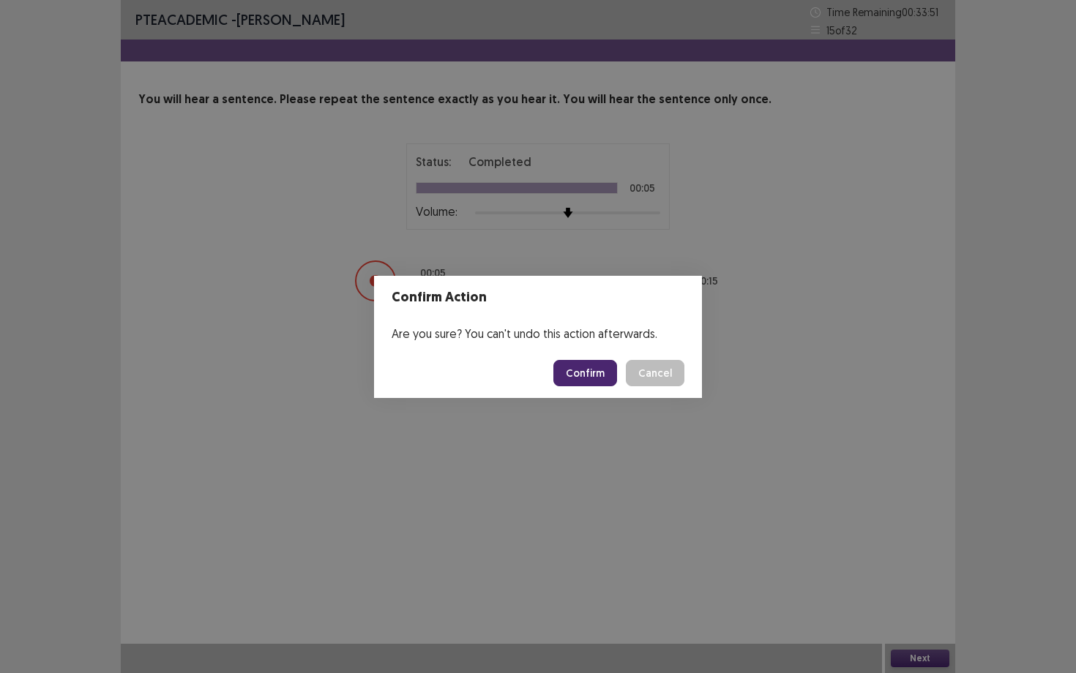
click at [596, 377] on button "Confirm" at bounding box center [585, 373] width 64 height 26
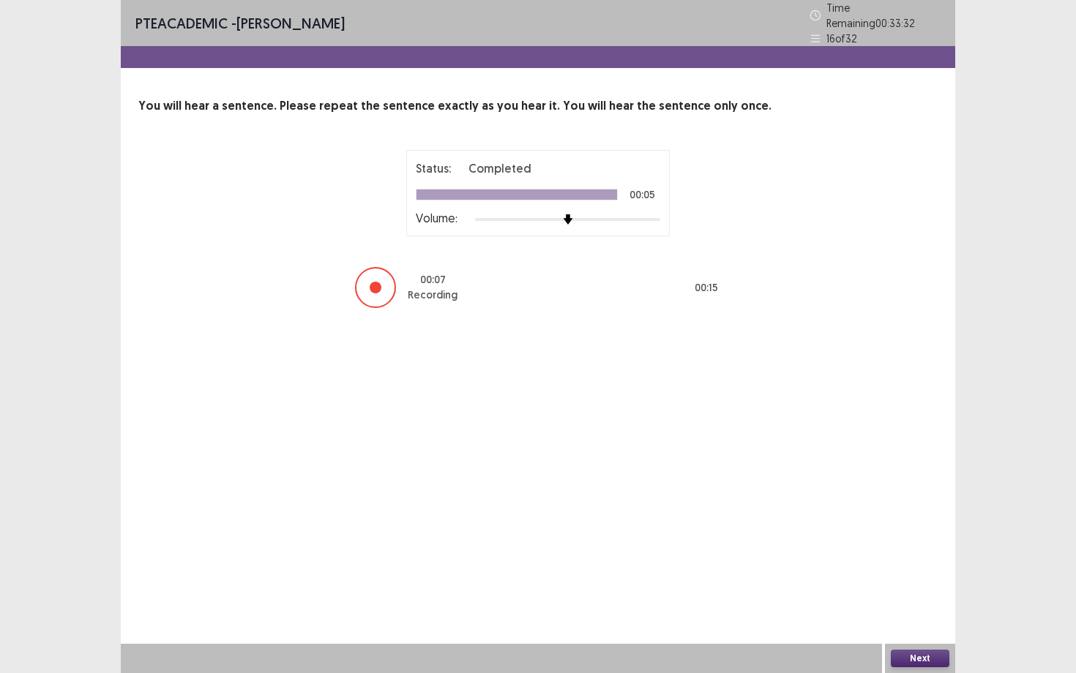
click at [909, 583] on button "Next" at bounding box center [919, 659] width 59 height 18
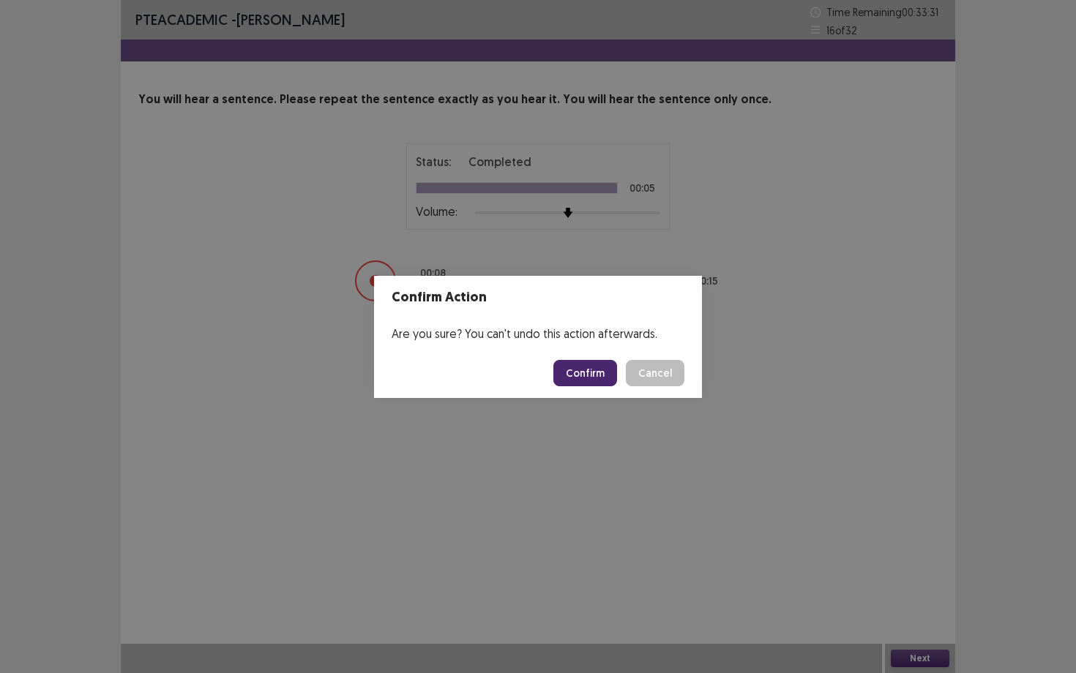
click at [604, 374] on button "Confirm" at bounding box center [585, 373] width 64 height 26
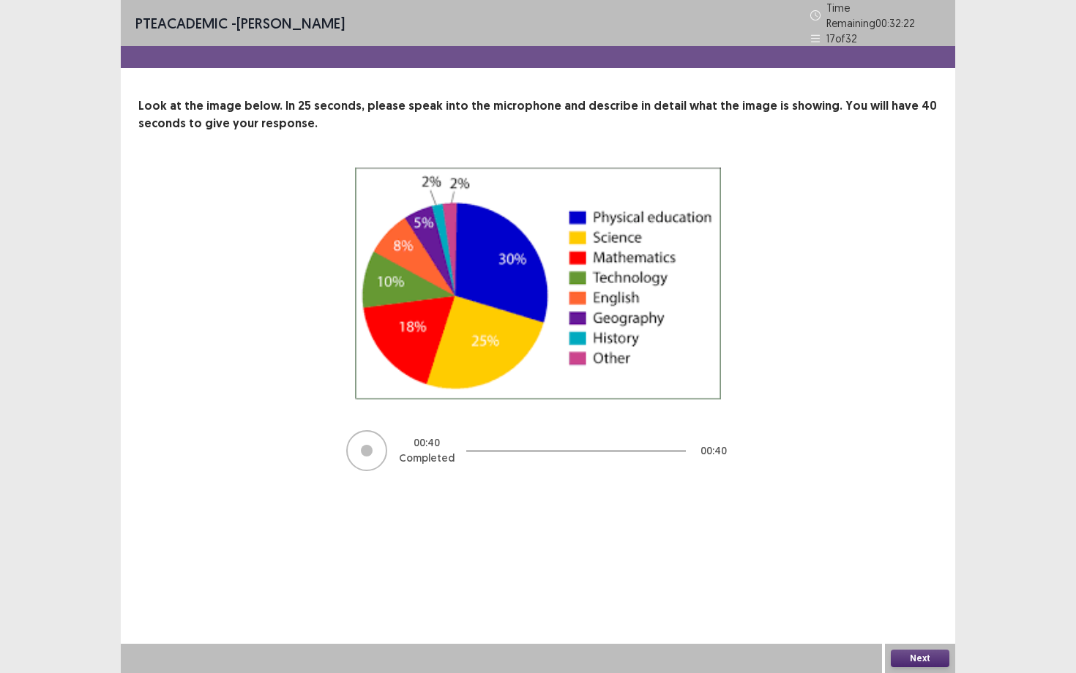
click at [919, 583] on button "Next" at bounding box center [919, 659] width 59 height 18
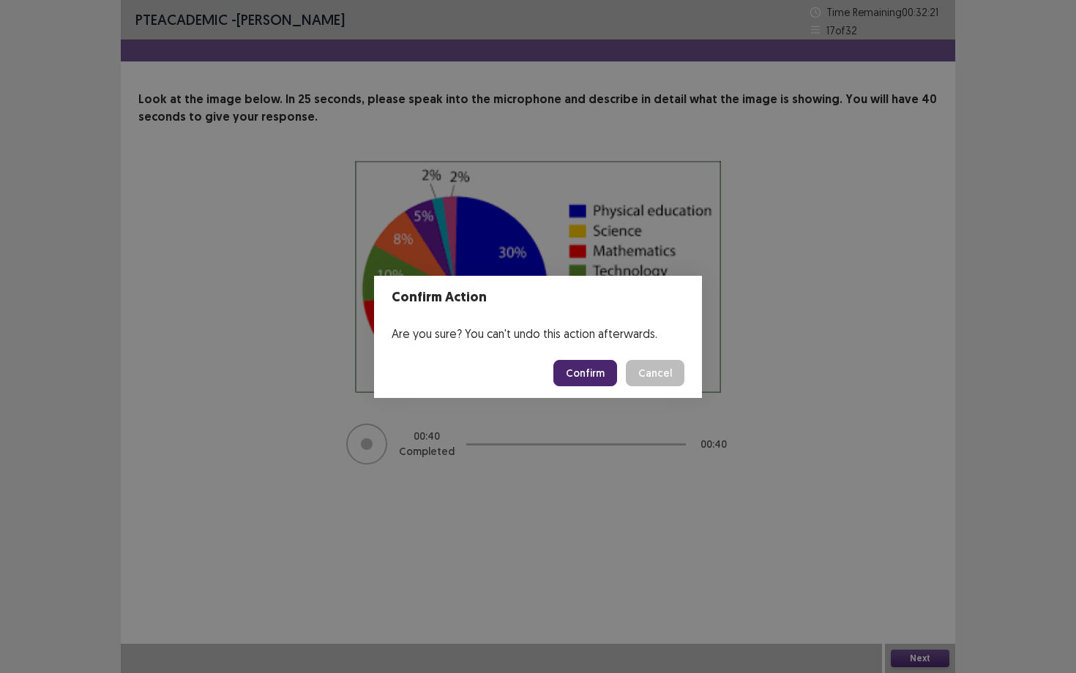
click at [572, 372] on button "Confirm" at bounding box center [585, 373] width 64 height 26
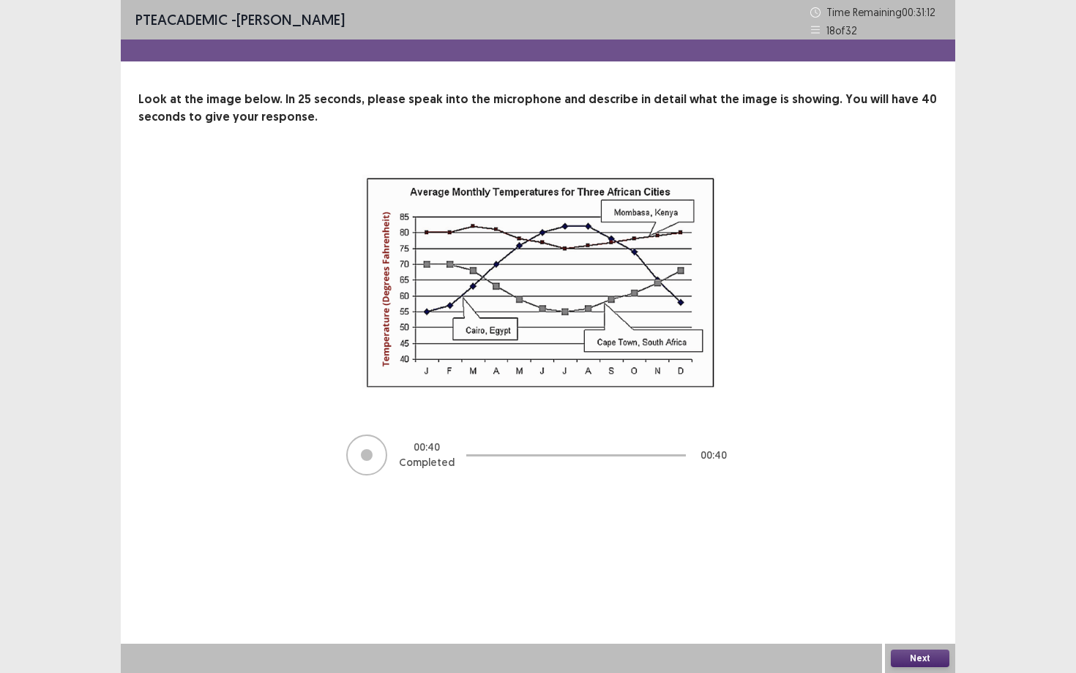
click at [939, 583] on button "Next" at bounding box center [919, 659] width 59 height 18
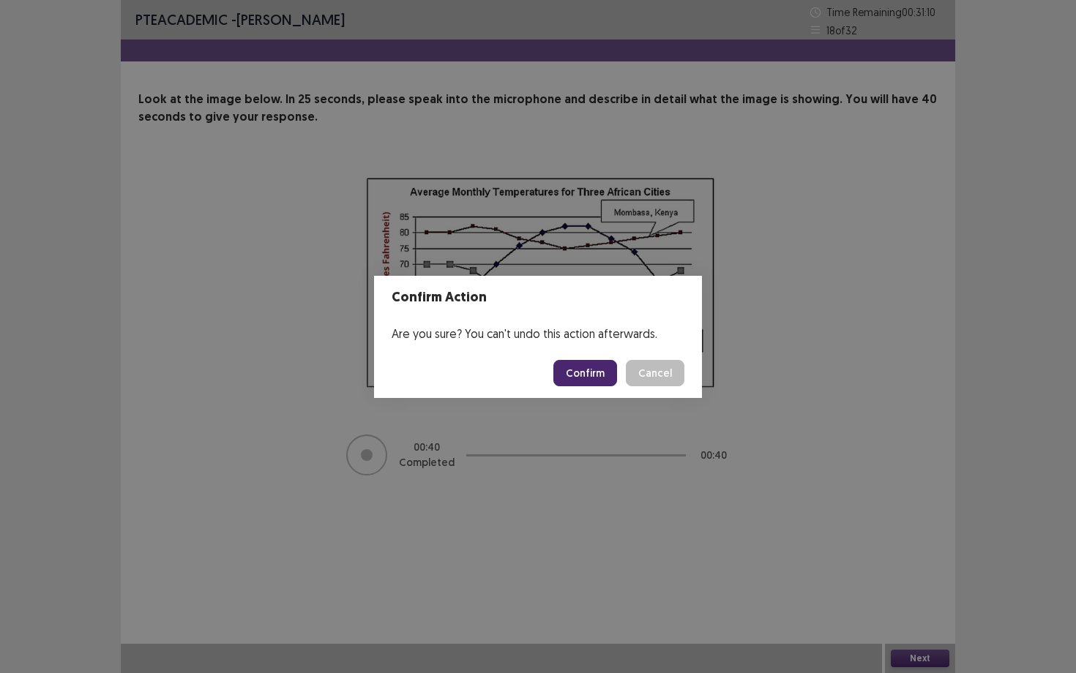
click at [597, 367] on button "Confirm" at bounding box center [585, 373] width 64 height 26
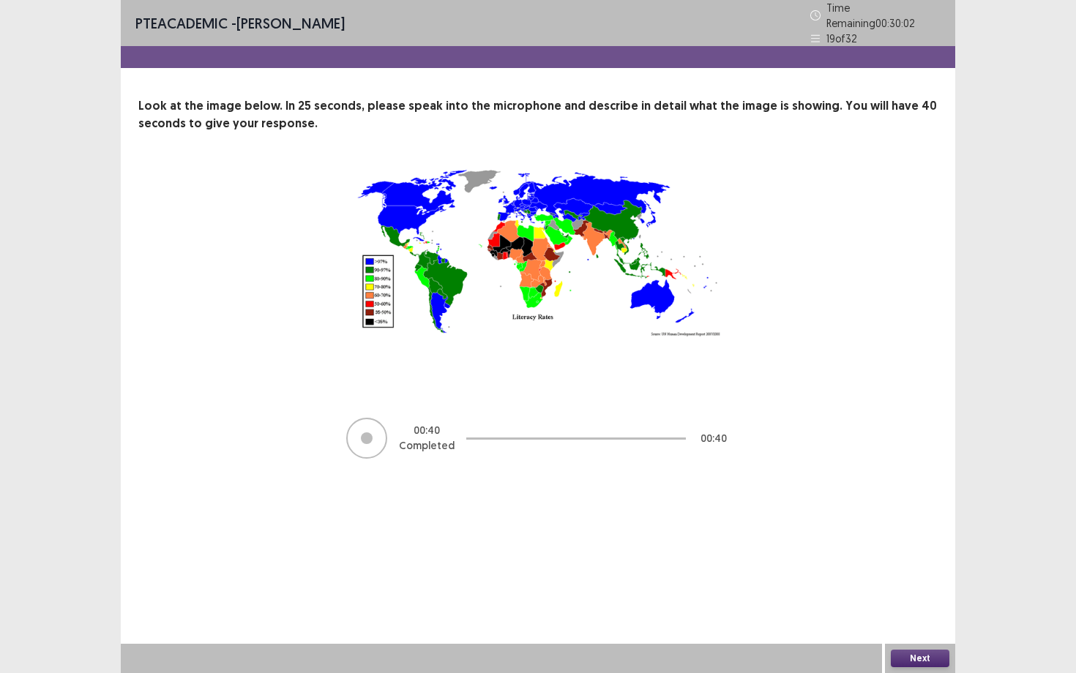
click at [933, 583] on button "Next" at bounding box center [919, 659] width 59 height 18
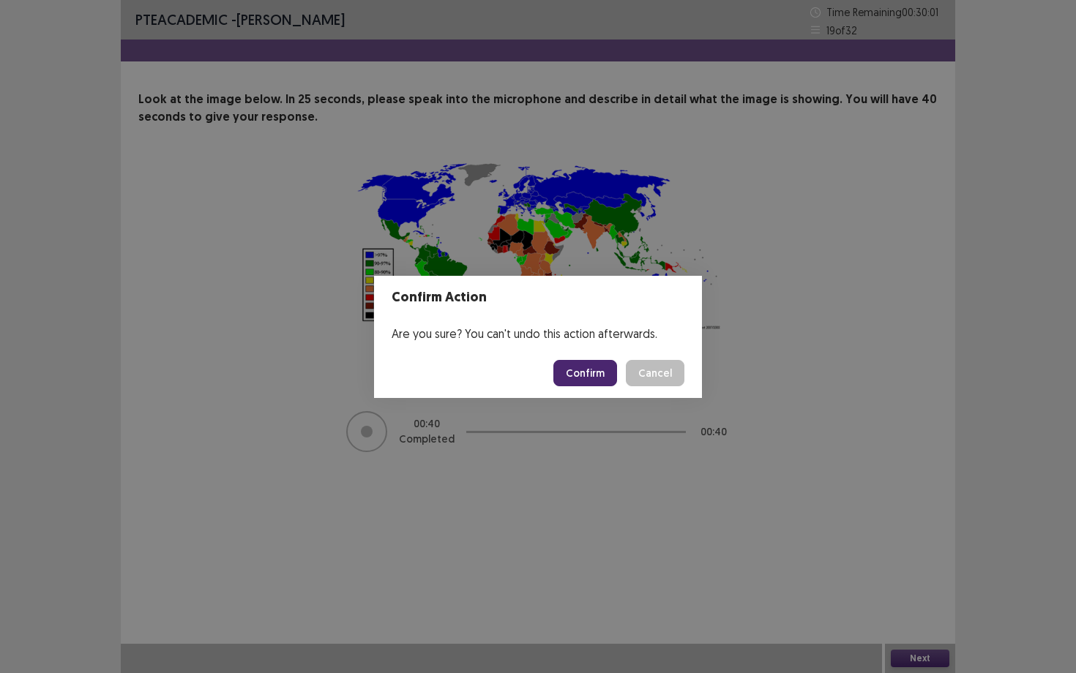
click at [580, 365] on button "Confirm" at bounding box center [585, 373] width 64 height 26
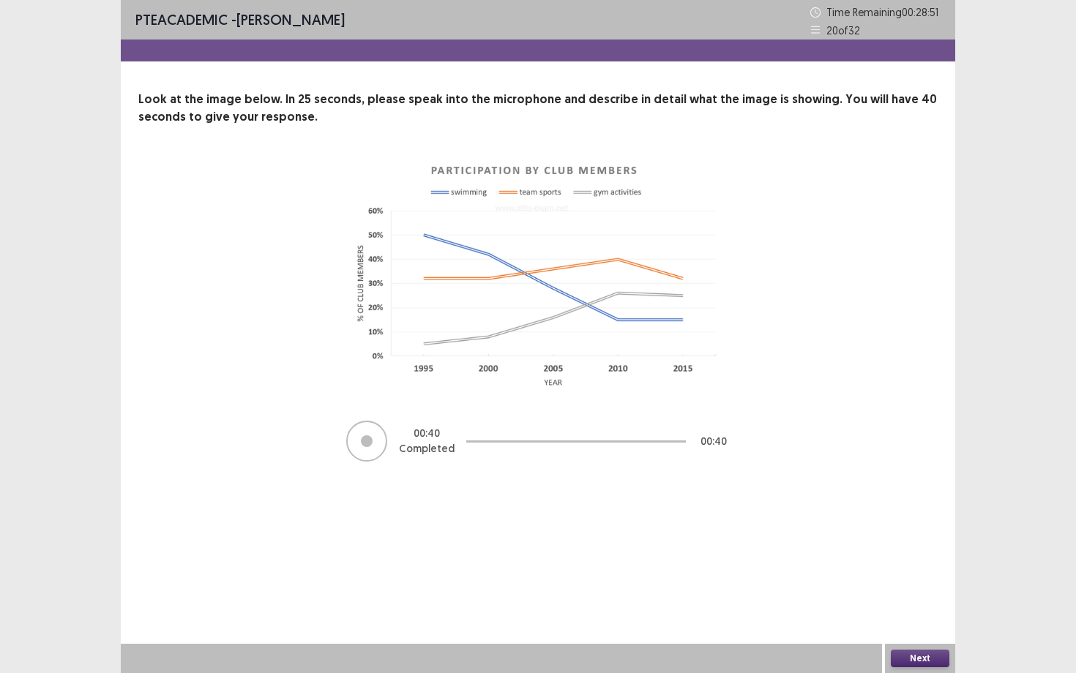
click at [937, 583] on button "Next" at bounding box center [919, 659] width 59 height 18
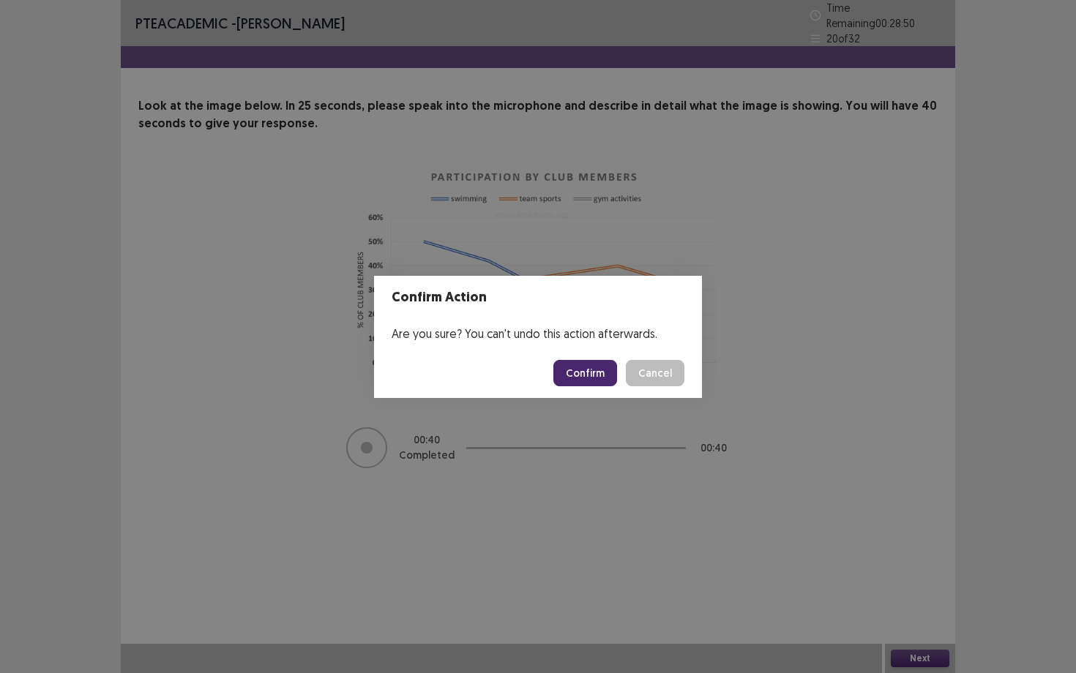
click at [606, 375] on button "Confirm" at bounding box center [585, 373] width 64 height 26
